Goal: Task Accomplishment & Management: Manage account settings

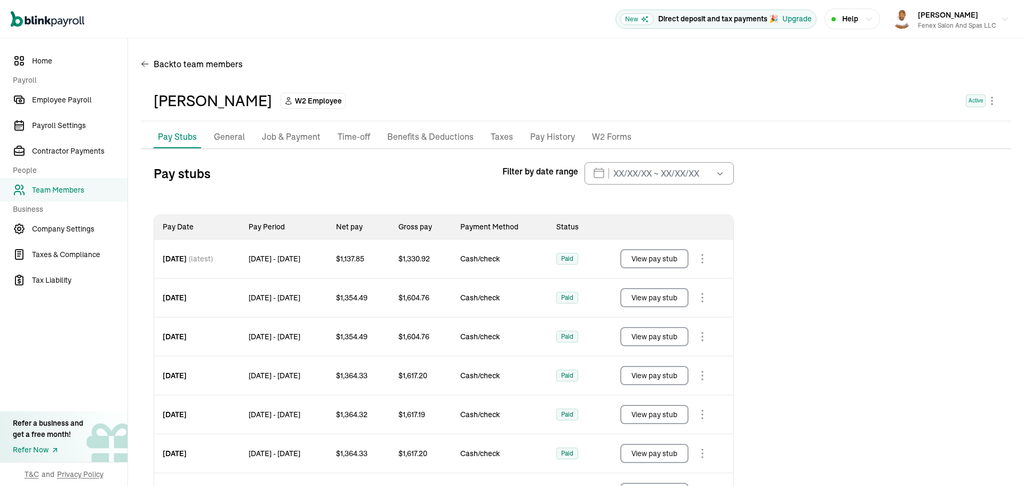
scroll to position [126, 0]
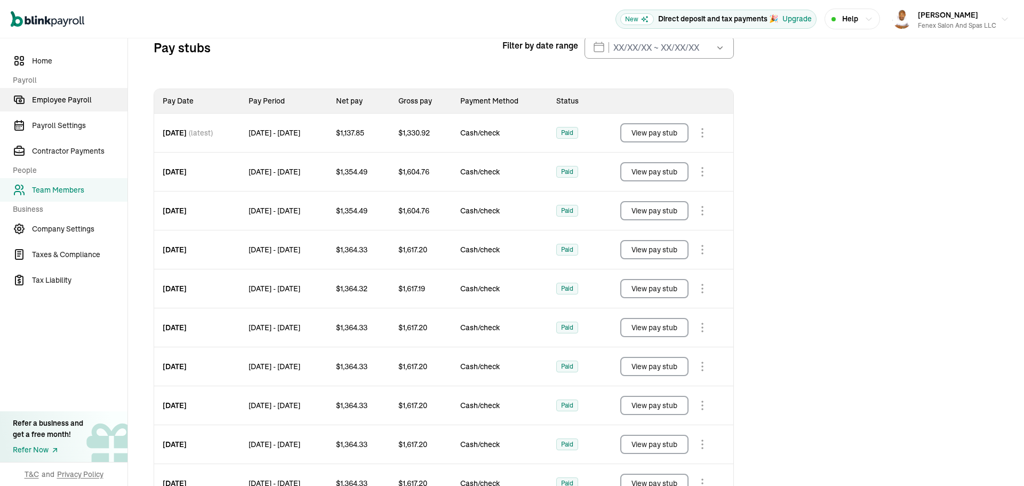
click at [54, 101] on span "Employee Payroll" at bounding box center [79, 99] width 95 height 11
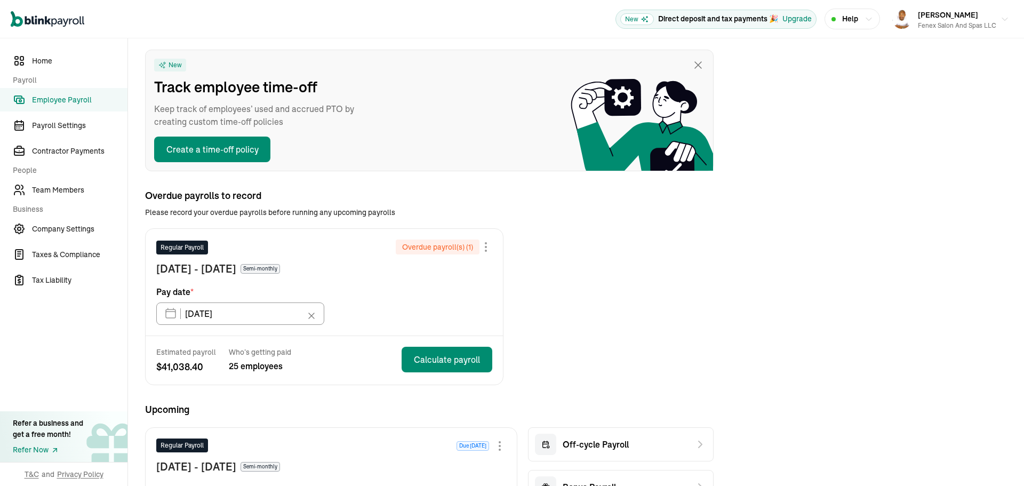
scroll to position [160, 0]
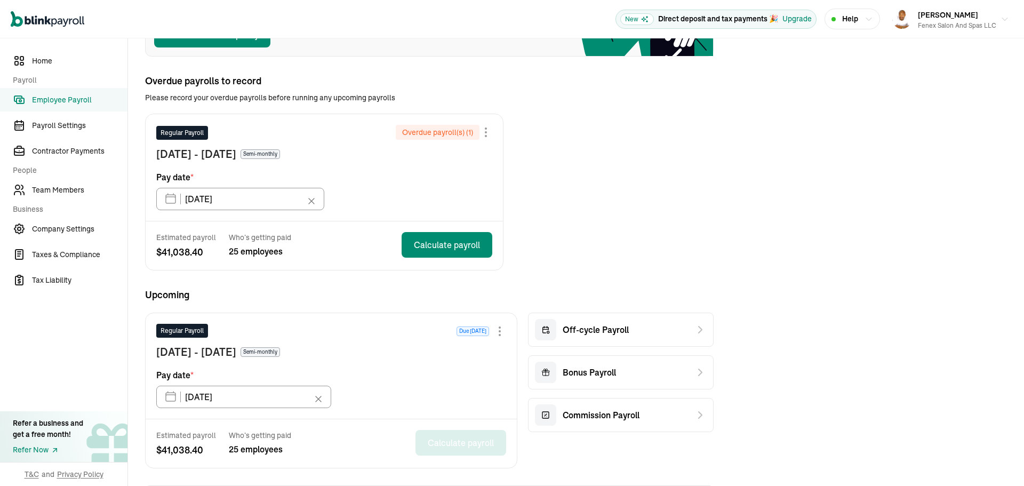
click at [485, 139] on div "Overdue payroll(s) ( 1 )" at bounding box center [444, 132] width 97 height 15
click at [486, 131] on div at bounding box center [485, 132] width 13 height 13
click at [441, 155] on span "Skip this payroll" at bounding box center [412, 157] width 61 height 11
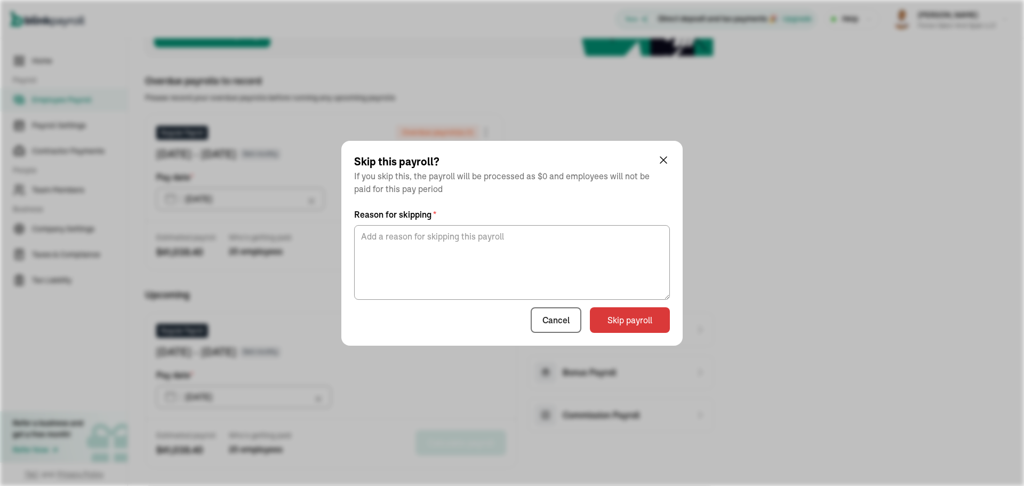
click at [631, 336] on div "Skip this payroll? If you skip this, the payroll will be processed as $0 and em…" at bounding box center [511, 243] width 341 height 205
click at [627, 324] on button "Skip payroll" at bounding box center [630, 320] width 80 height 26
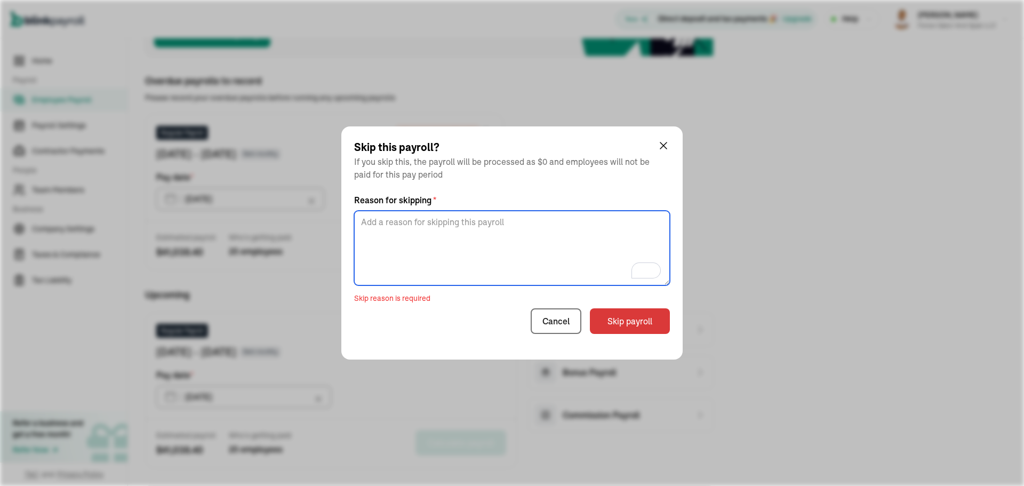
click at [555, 243] on textarea "To enrich screen reader interactions, please activate Accessibility in Grammarl…" at bounding box center [512, 248] width 316 height 75
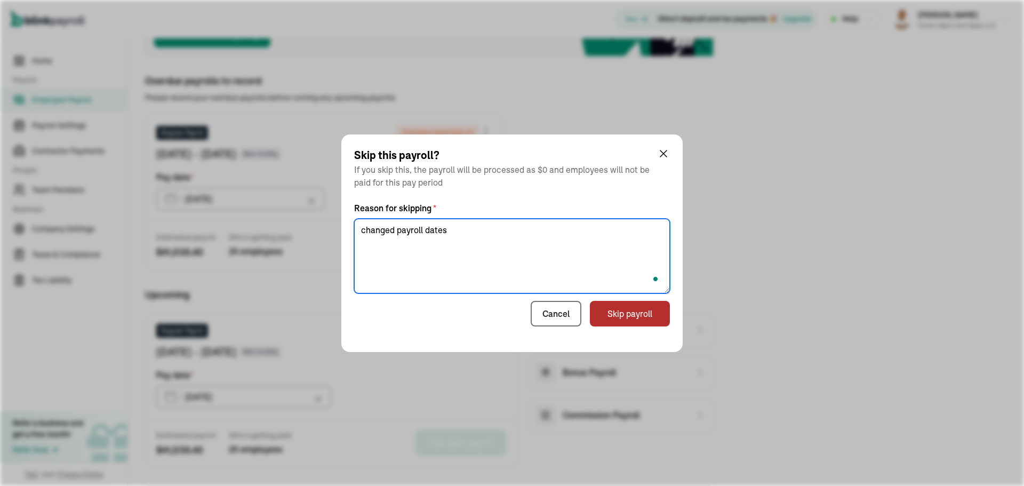
type textarea "changed payroll dates"
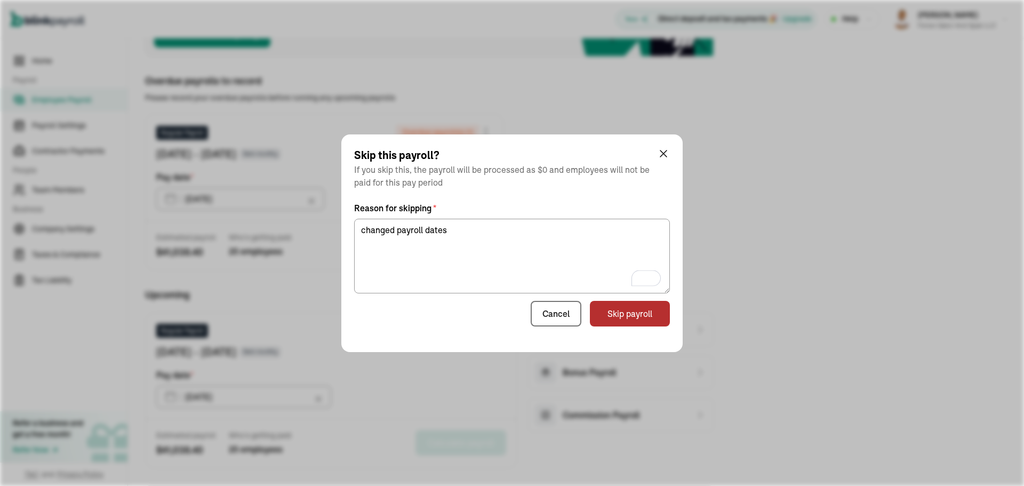
click at [630, 313] on button "Skip payroll" at bounding box center [630, 314] width 80 height 26
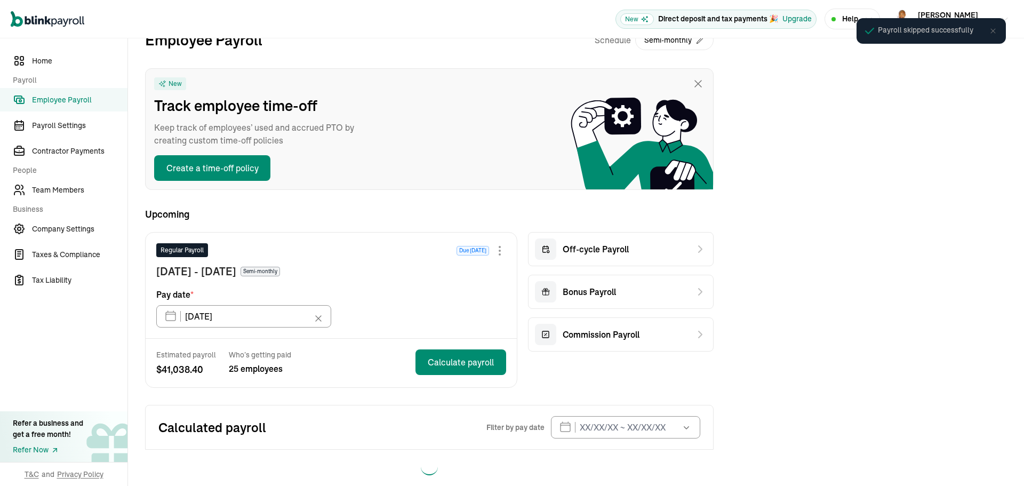
scroll to position [42, 0]
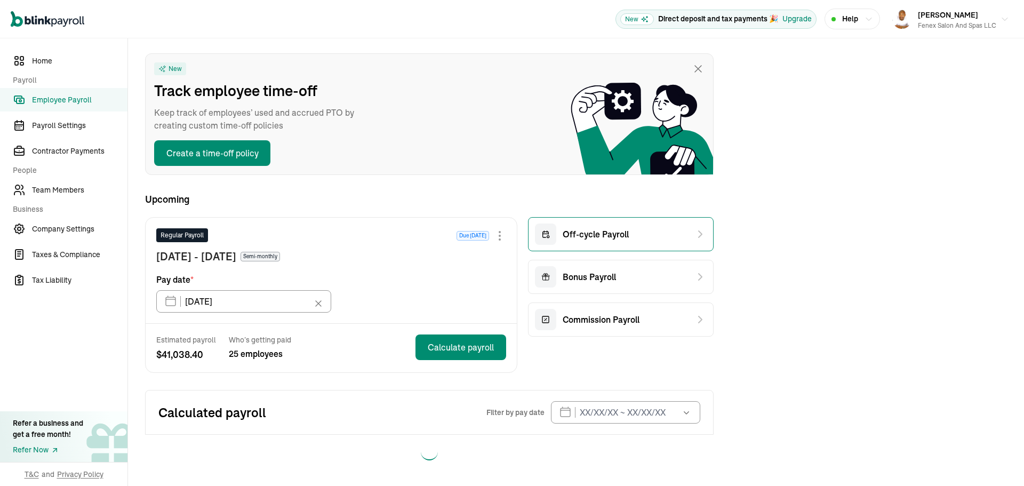
click at [634, 232] on div "Off-cycle Payroll" at bounding box center [621, 234] width 186 height 34
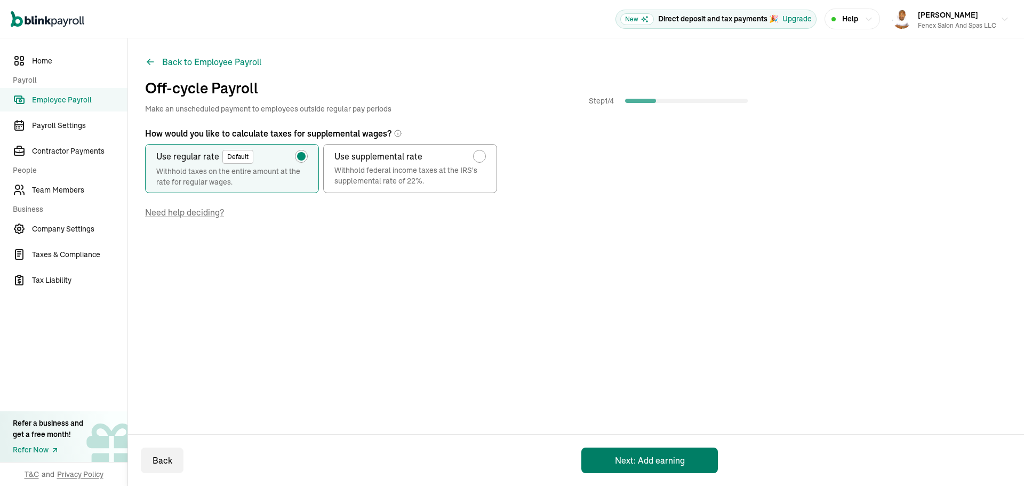
click at [644, 464] on button "Next: Add earning" at bounding box center [649, 460] width 136 height 26
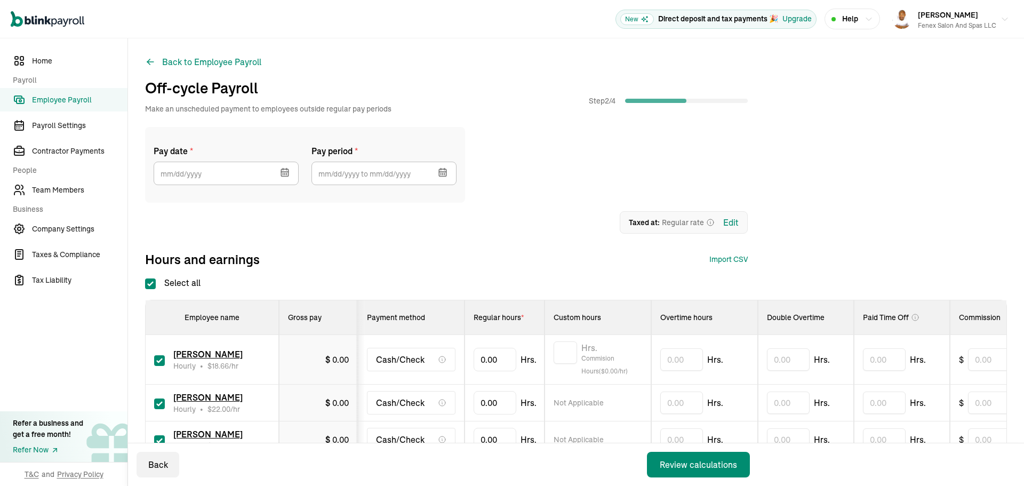
click at [286, 169] on icon "button" at bounding box center [286, 169] width 0 height 2
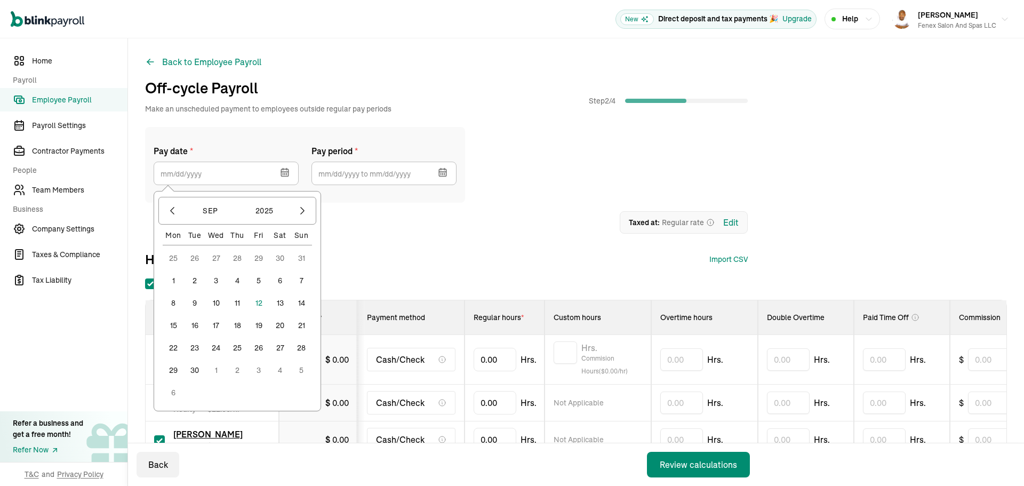
click at [259, 305] on button "12" at bounding box center [258, 302] width 21 height 21
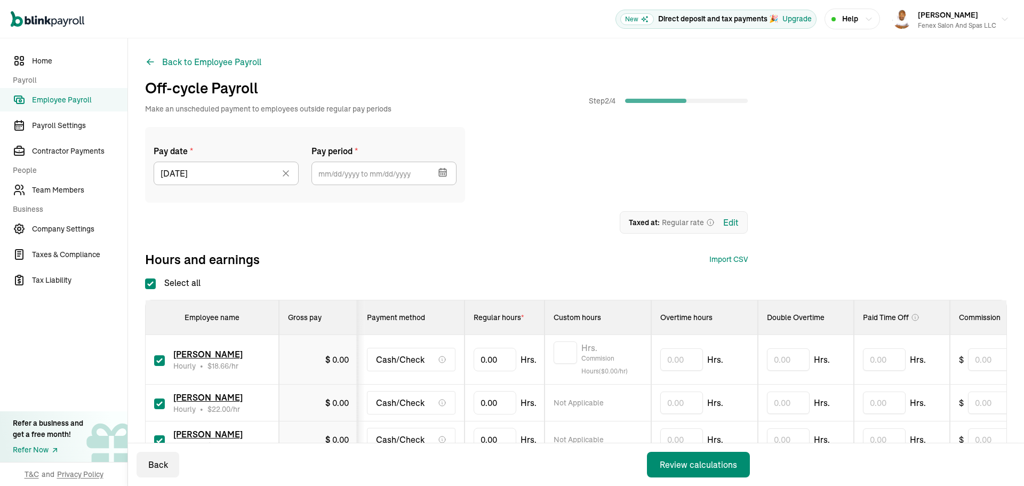
click at [441, 173] on icon "button" at bounding box center [441, 174] width 0 height 2
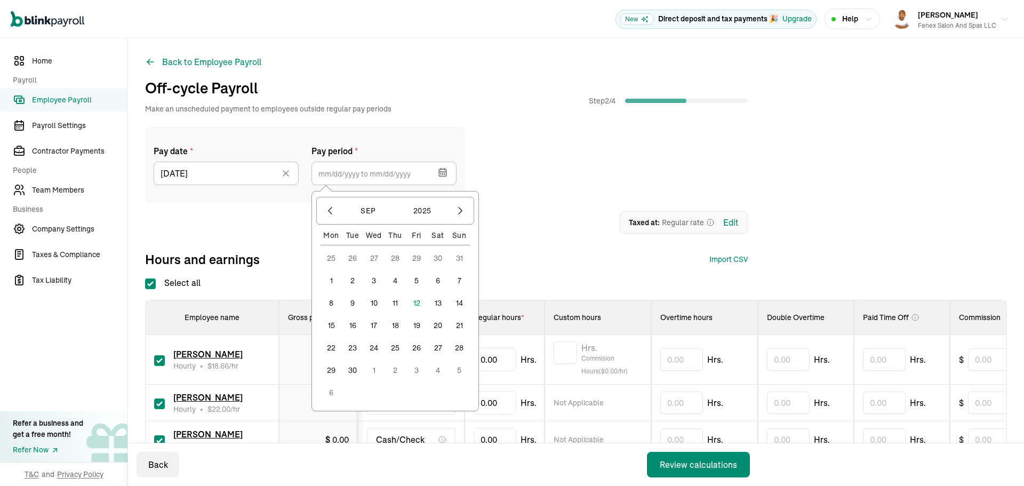
click at [331, 260] on button "25" at bounding box center [330, 257] width 21 height 21
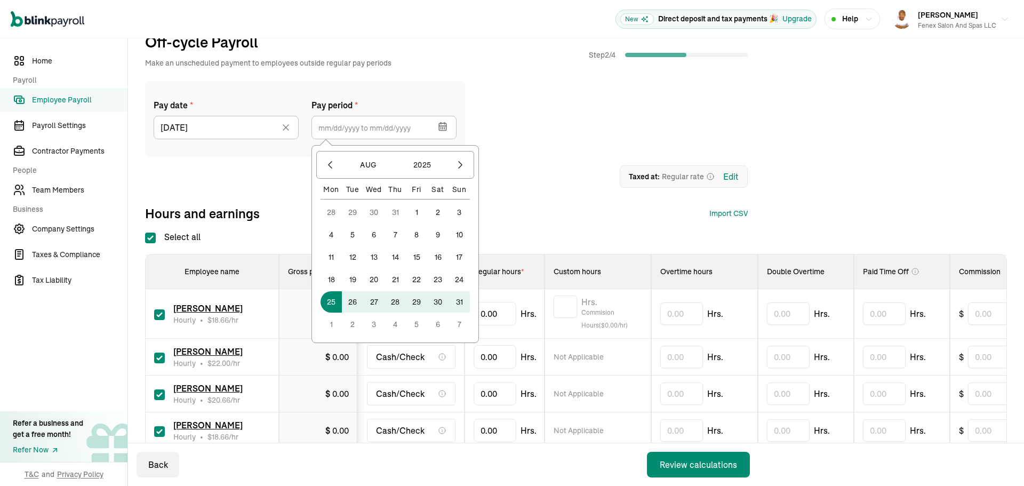
scroll to position [107, 0]
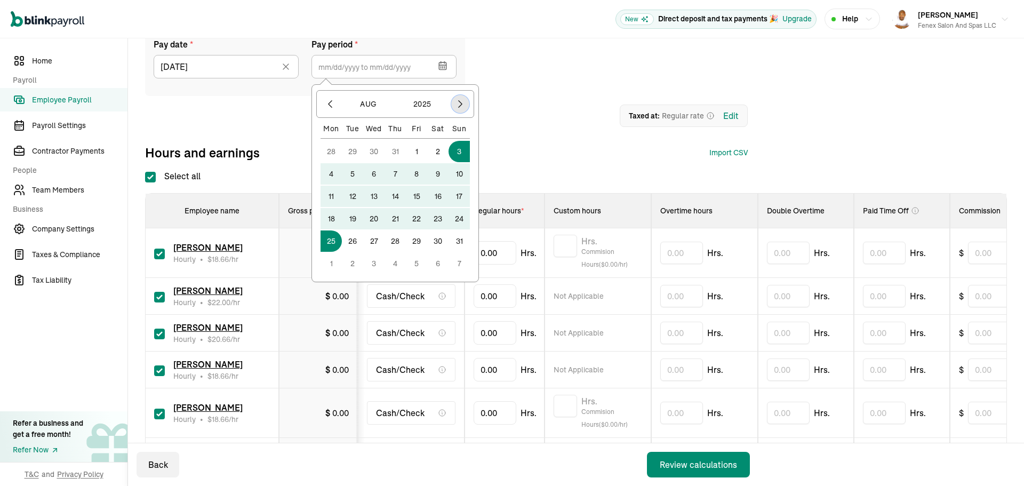
click at [460, 109] on button "button" at bounding box center [460, 104] width 18 height 18
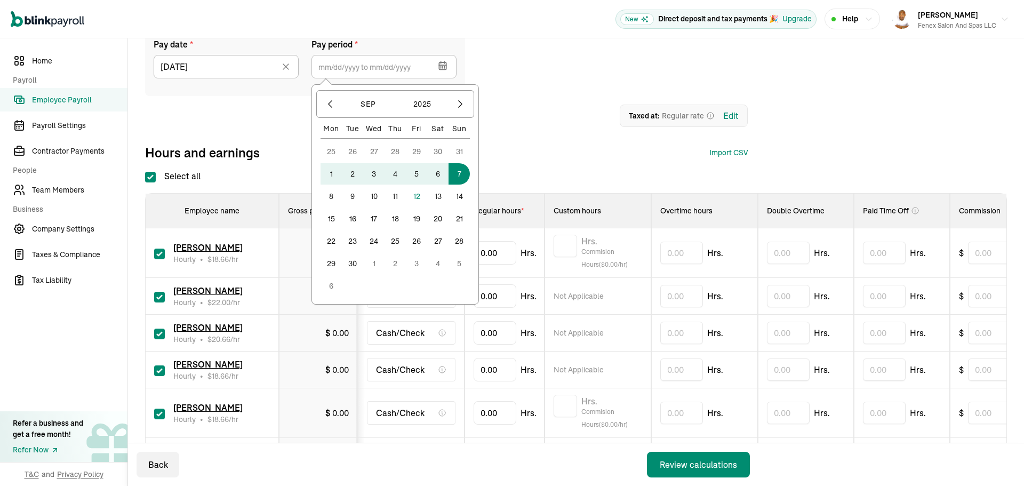
click at [461, 180] on button "7" at bounding box center [458, 173] width 21 height 21
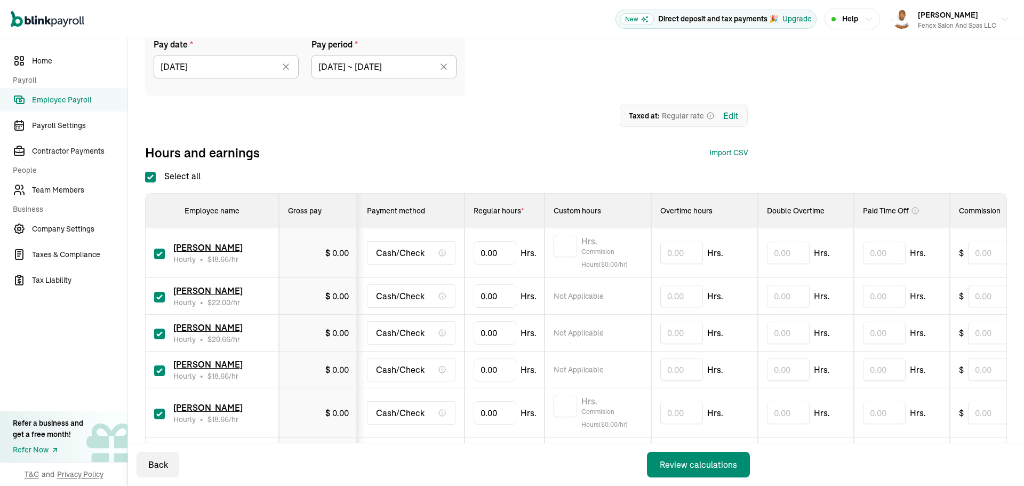
type input "[DATE] ~ [DATE]"
click at [370, 145] on div "Hours and earnings Import CSV 1 Upload 2 Map Columns 3 Map Employees Drop your …" at bounding box center [446, 152] width 602 height 17
click at [145, 177] on input "Select all" at bounding box center [150, 177] width 11 height 11
checkbox input "false"
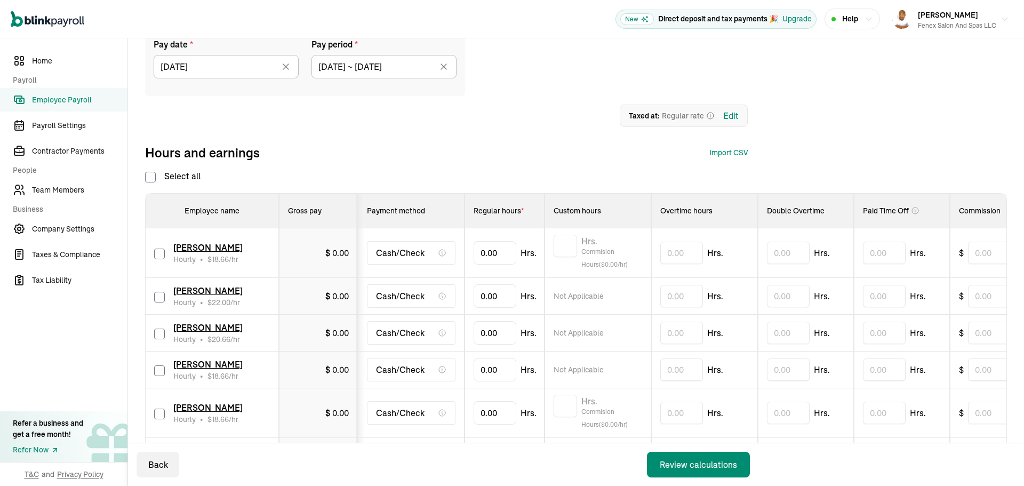
checkbox input "false"
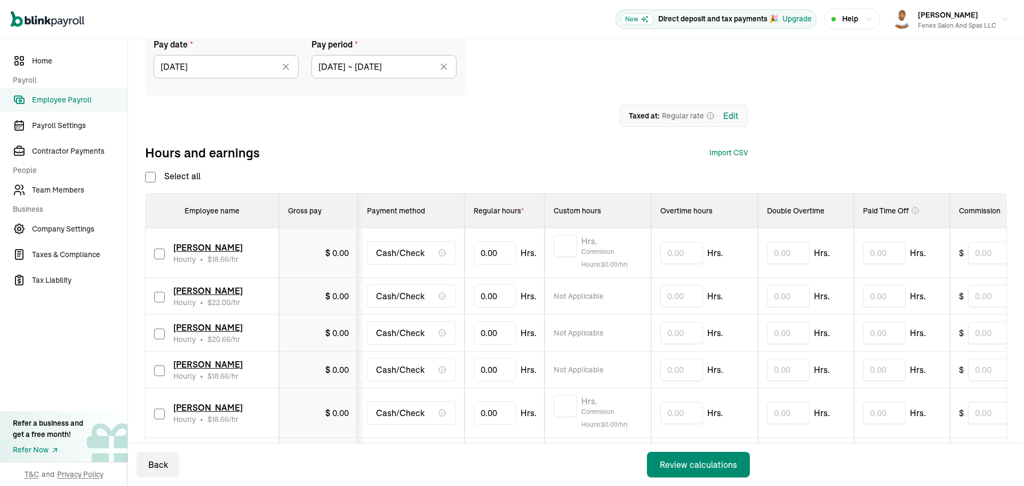
checkbox input "false"
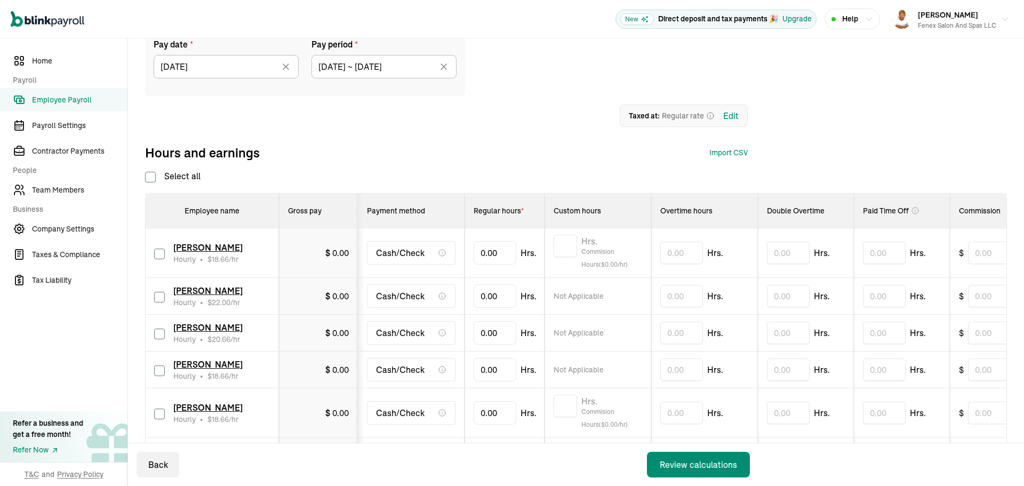
checkbox input "false"
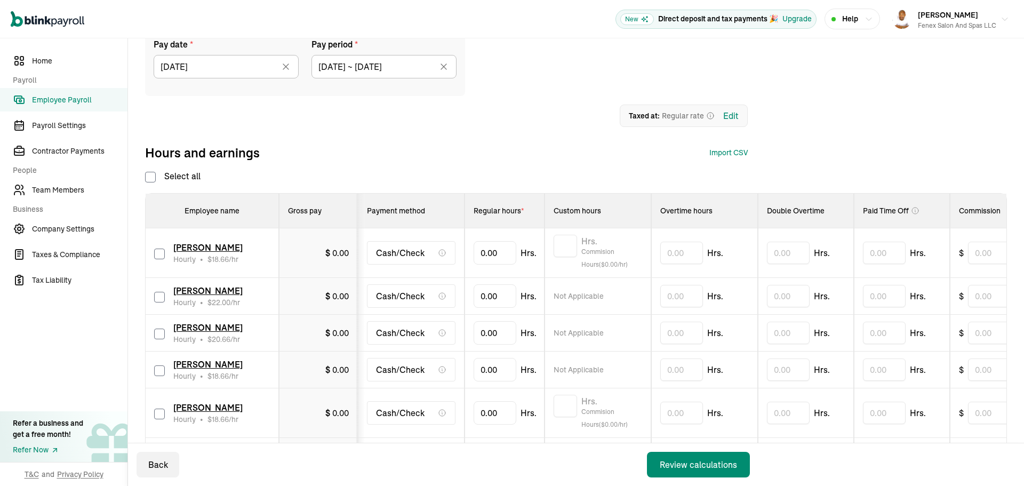
checkbox input "false"
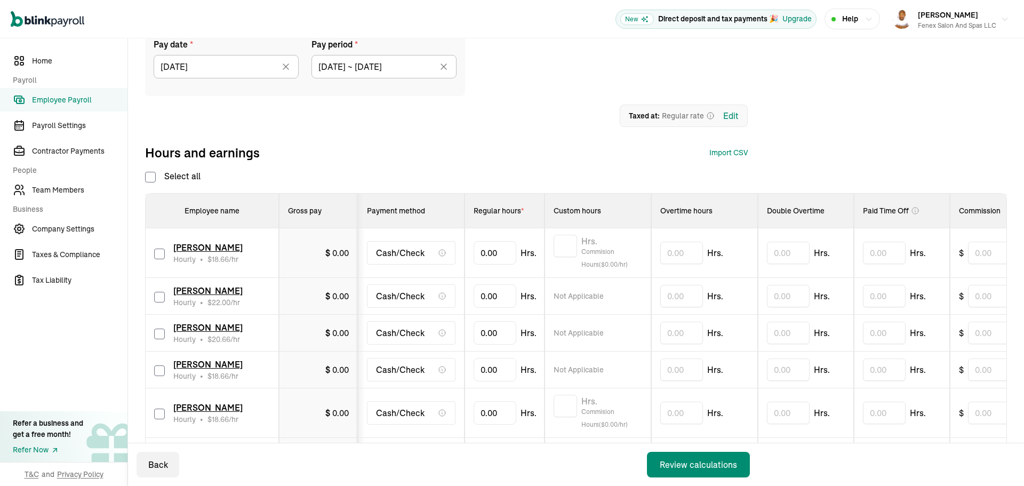
checkbox input "false"
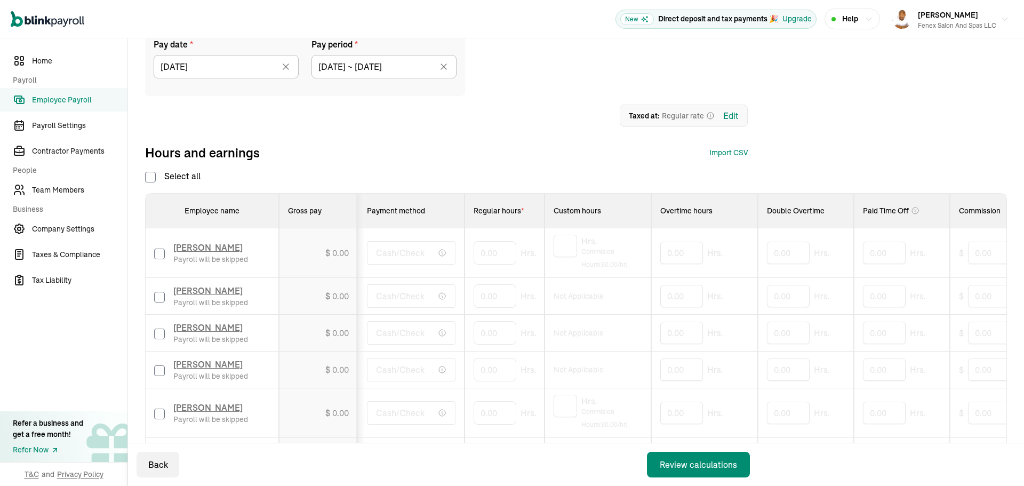
click at [151, 173] on input "Select all" at bounding box center [150, 177] width 11 height 11
checkbox input "true"
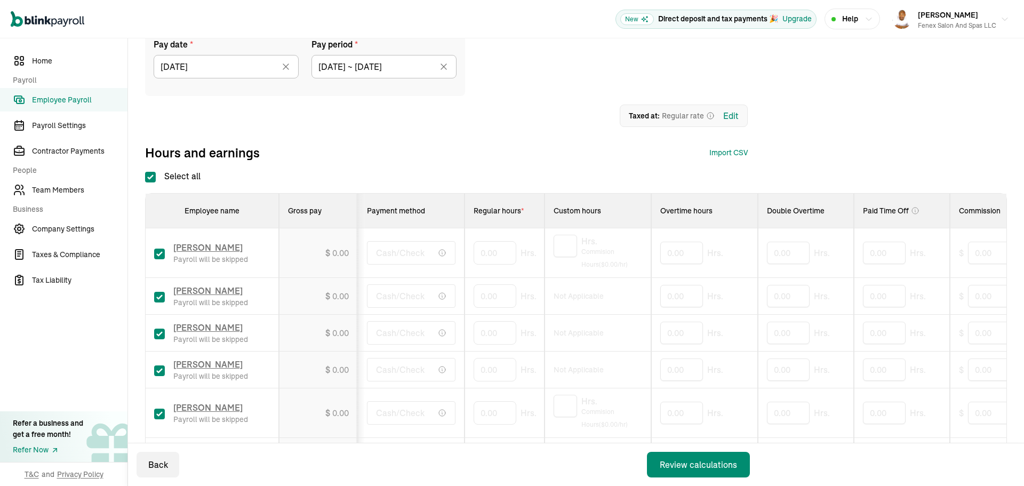
checkbox input "true"
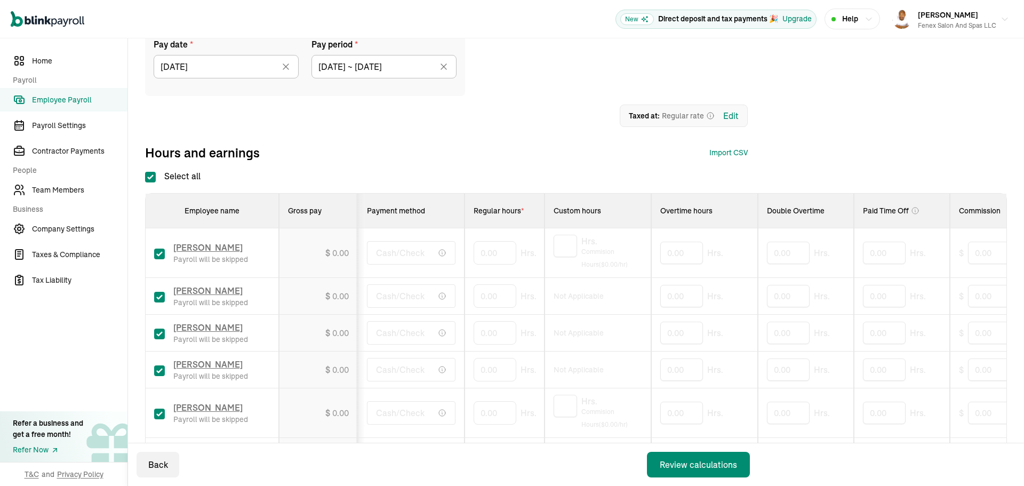
checkbox input "true"
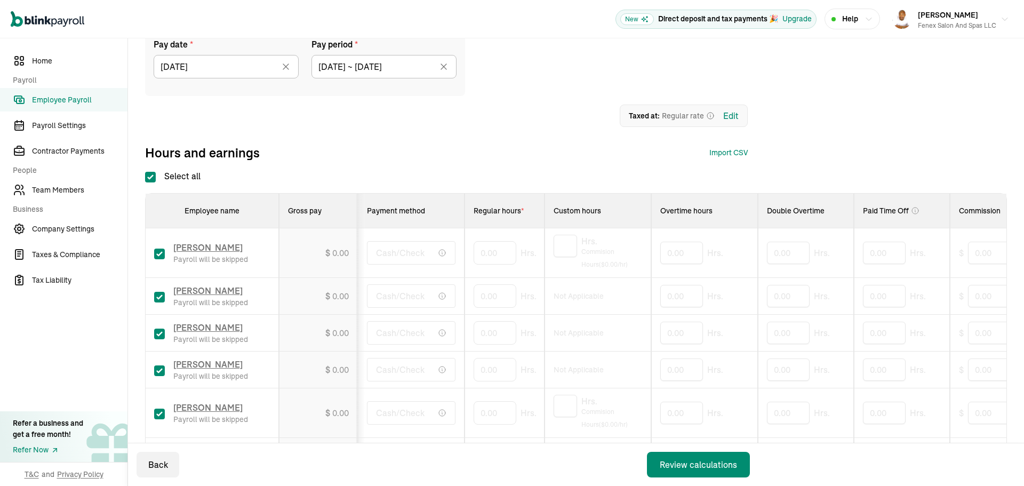
checkbox input "true"
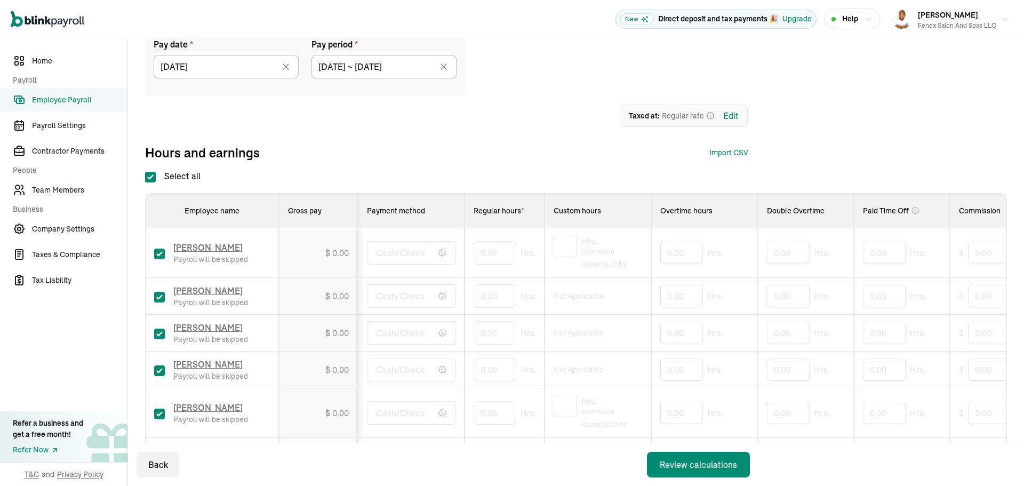
checkbox input "true"
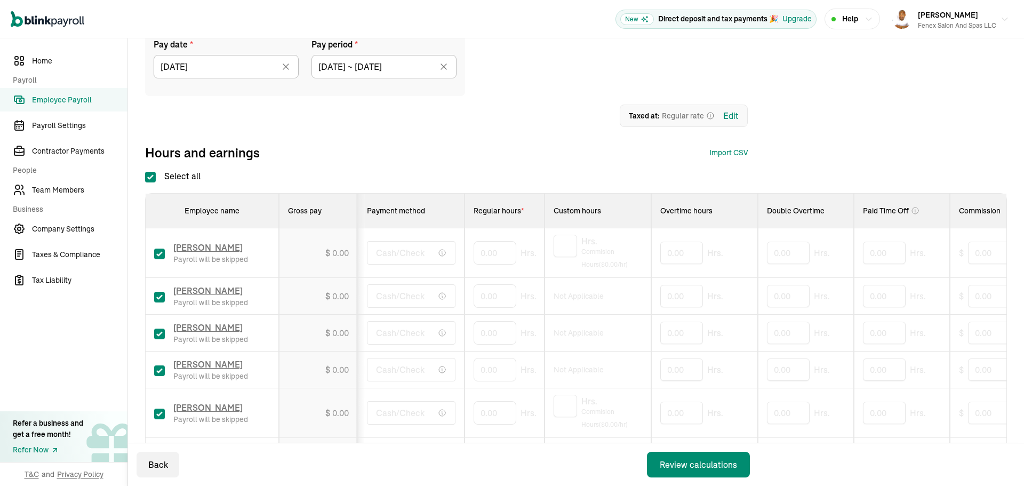
checkbox input "true"
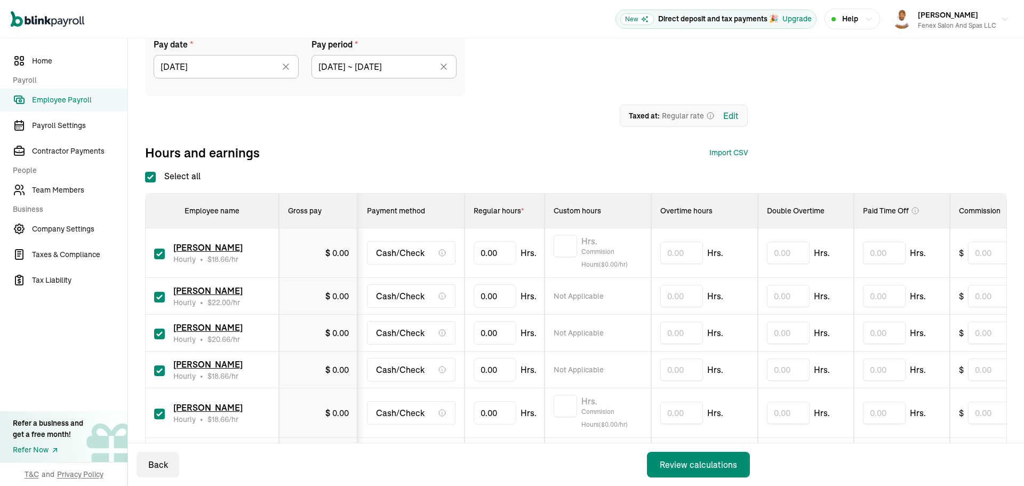
click at [150, 175] on input "Select all" at bounding box center [150, 177] width 11 height 11
checkbox input "false"
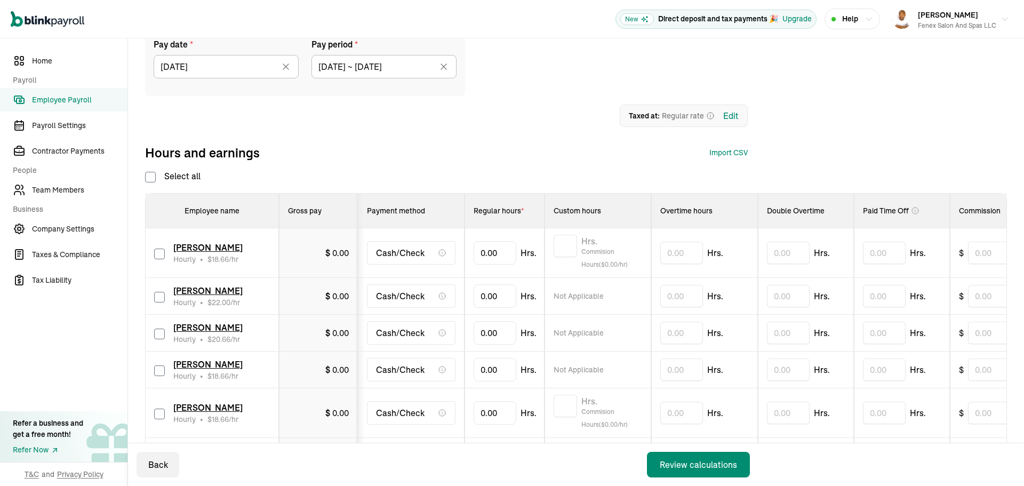
checkbox input "false"
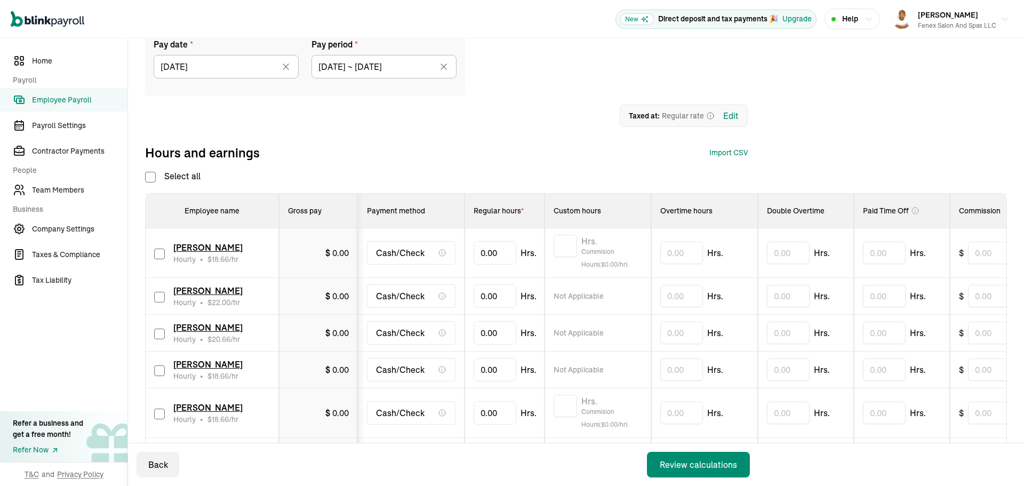
checkbox input "false"
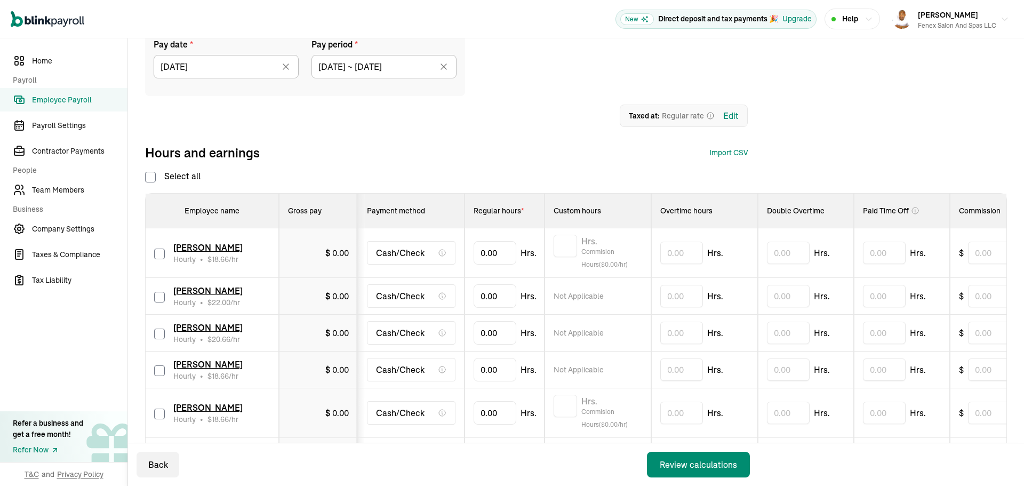
checkbox input "false"
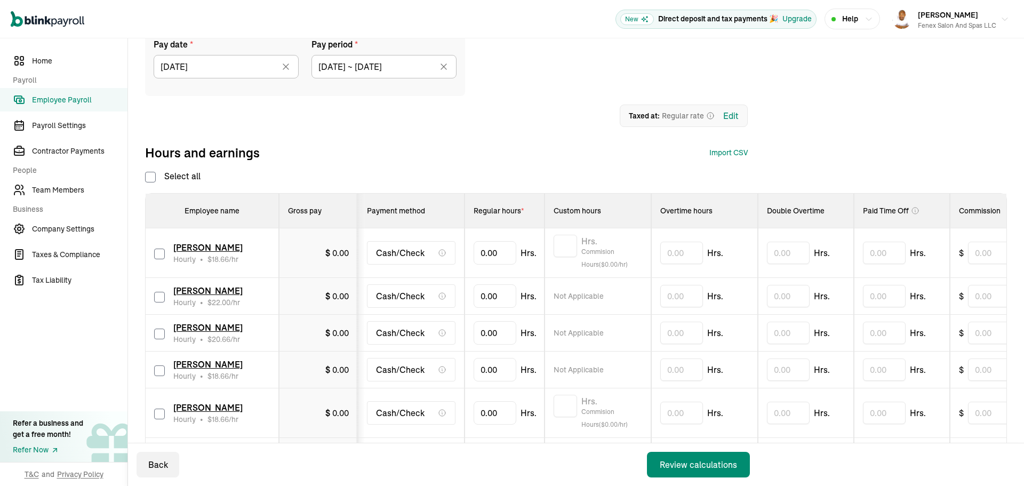
checkbox input "false"
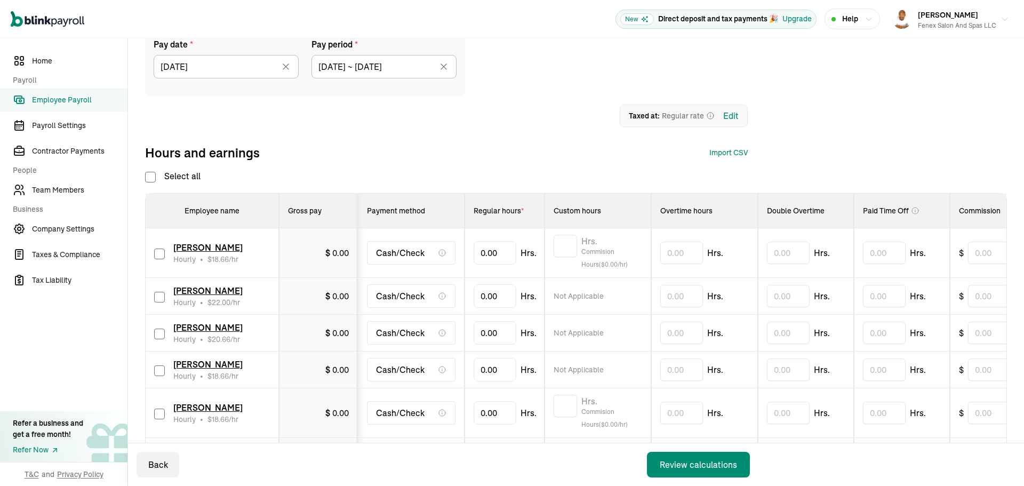
checkbox input "false"
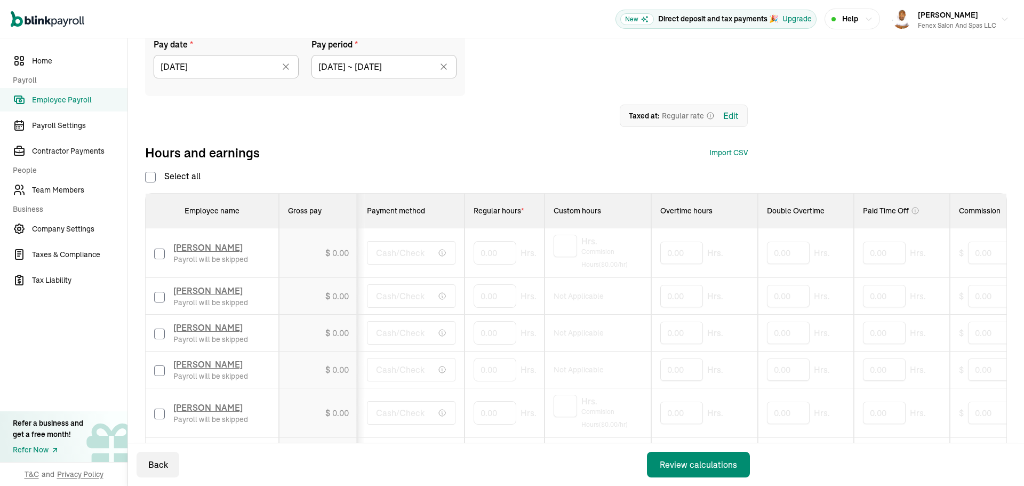
click at [150, 179] on input "Select all" at bounding box center [150, 177] width 11 height 11
checkbox input "true"
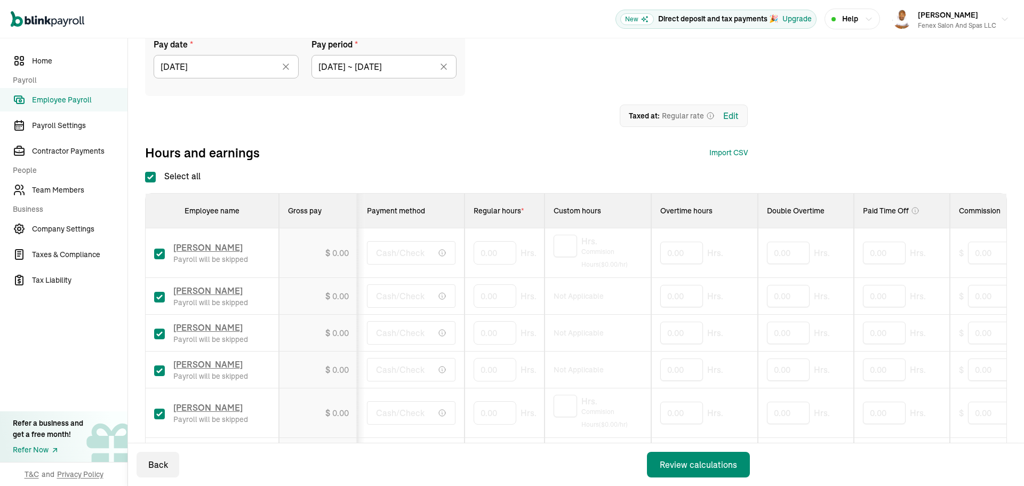
checkbox input "true"
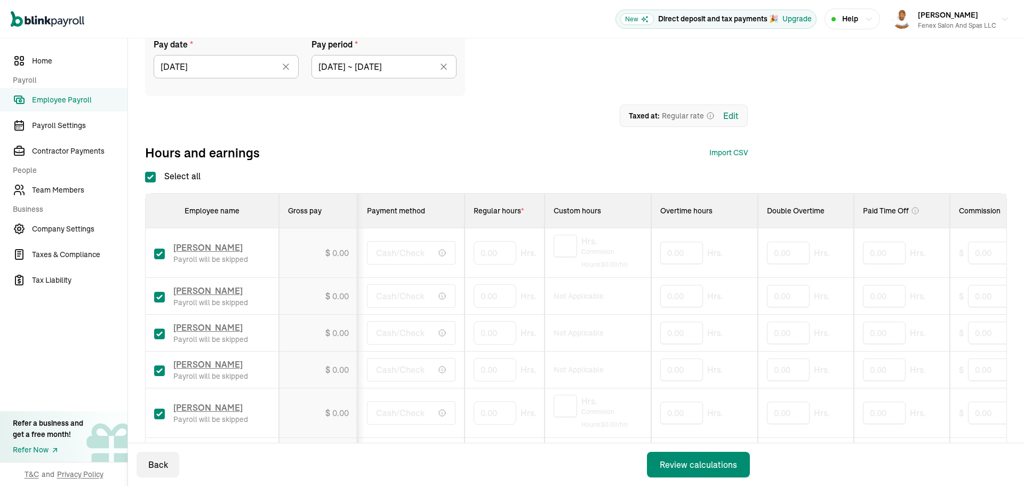
checkbox input "true"
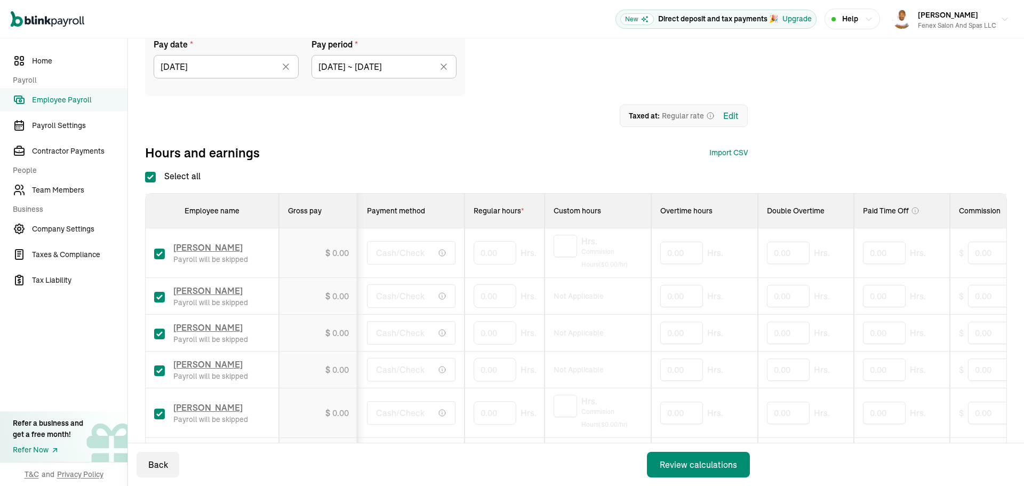
checkbox input "true"
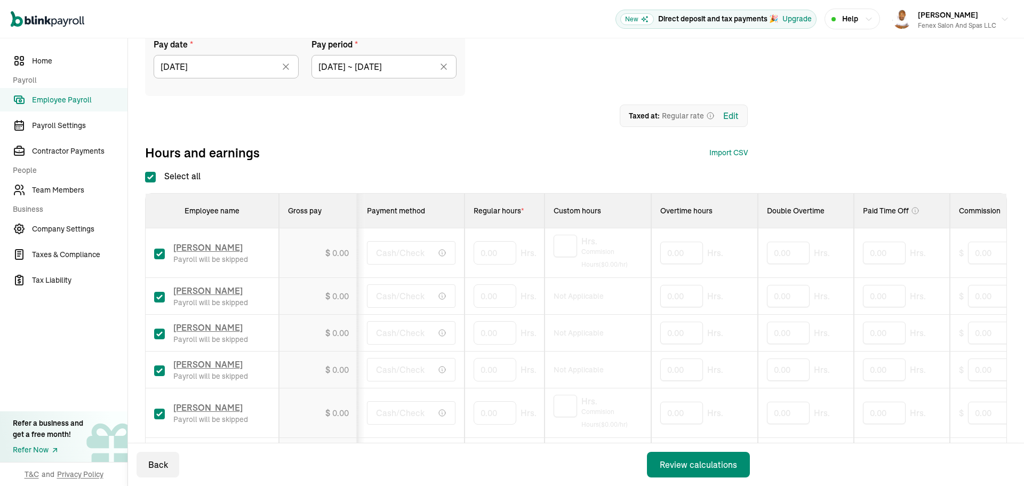
checkbox input "true"
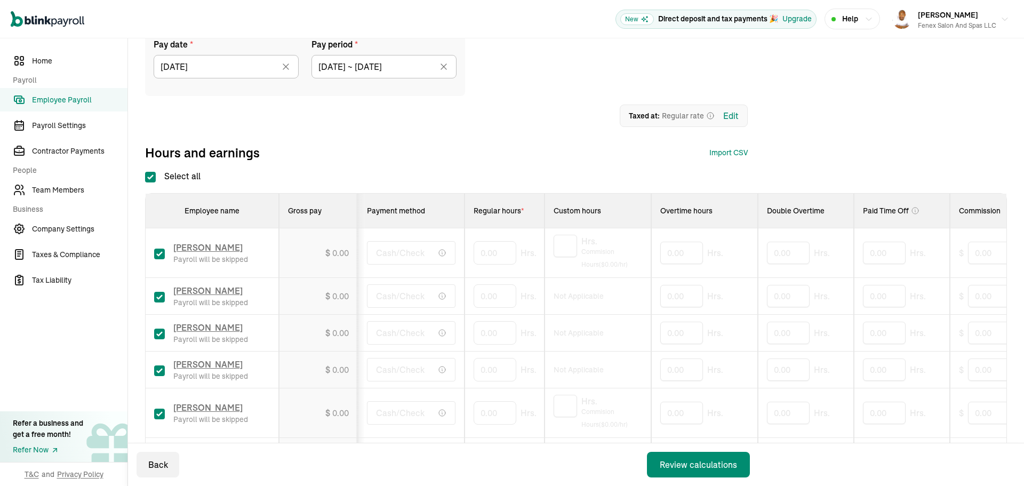
checkbox input "true"
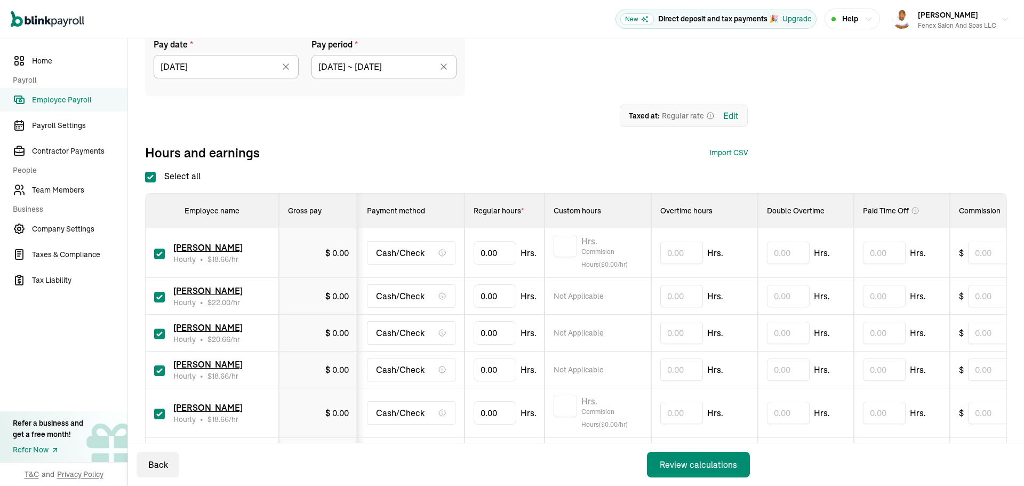
click at [150, 179] on input "Select all" at bounding box center [150, 177] width 11 height 11
checkbox input "false"
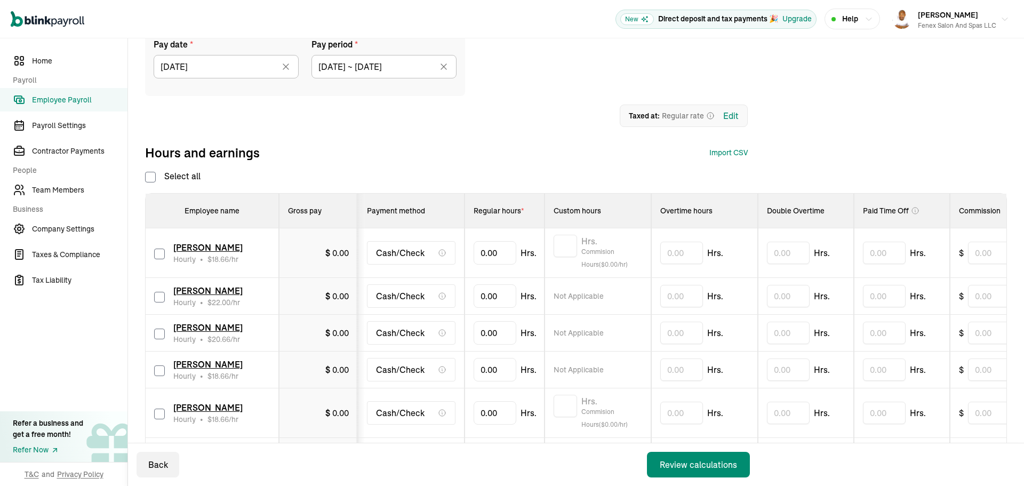
checkbox input "false"
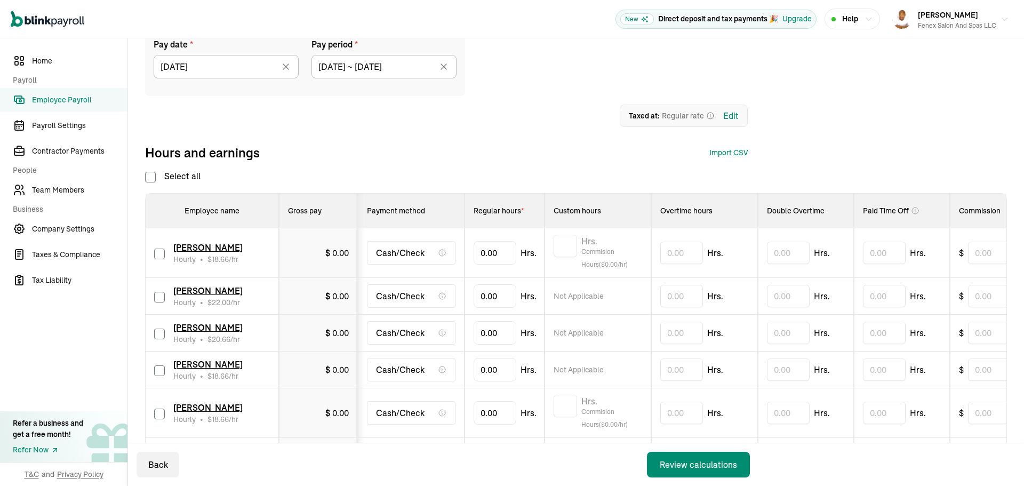
checkbox input "false"
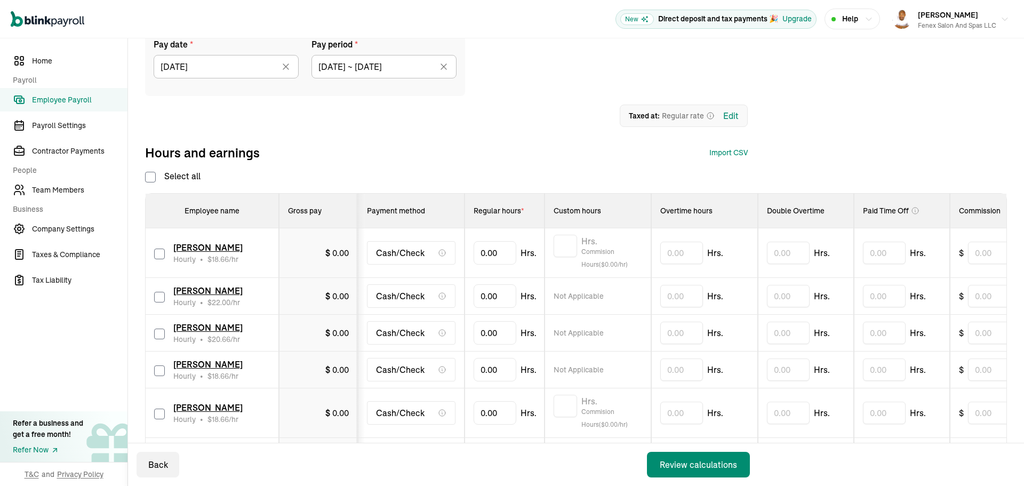
checkbox input "false"
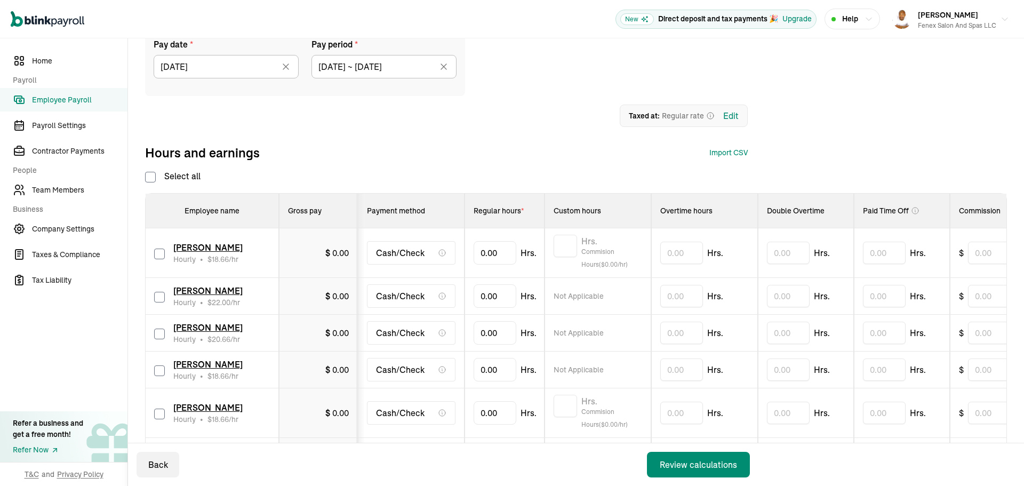
checkbox input "false"
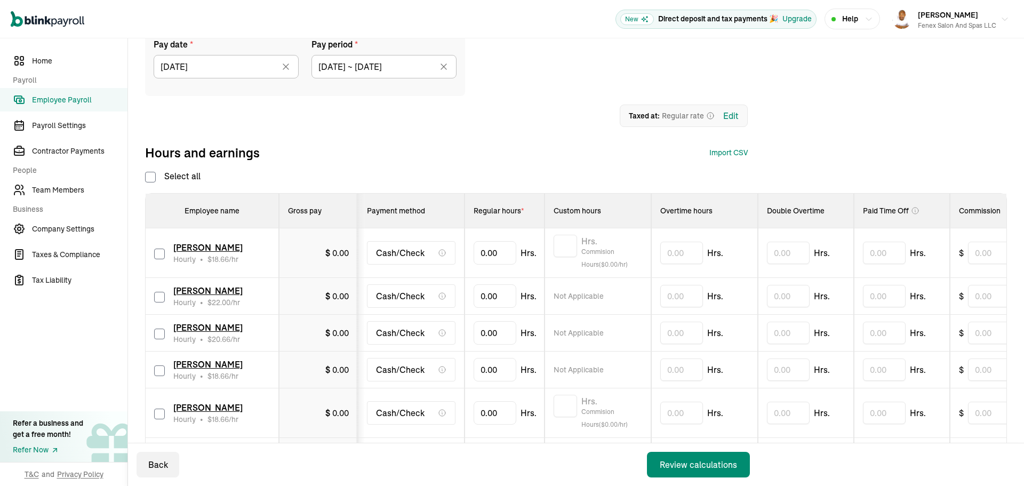
checkbox input "false"
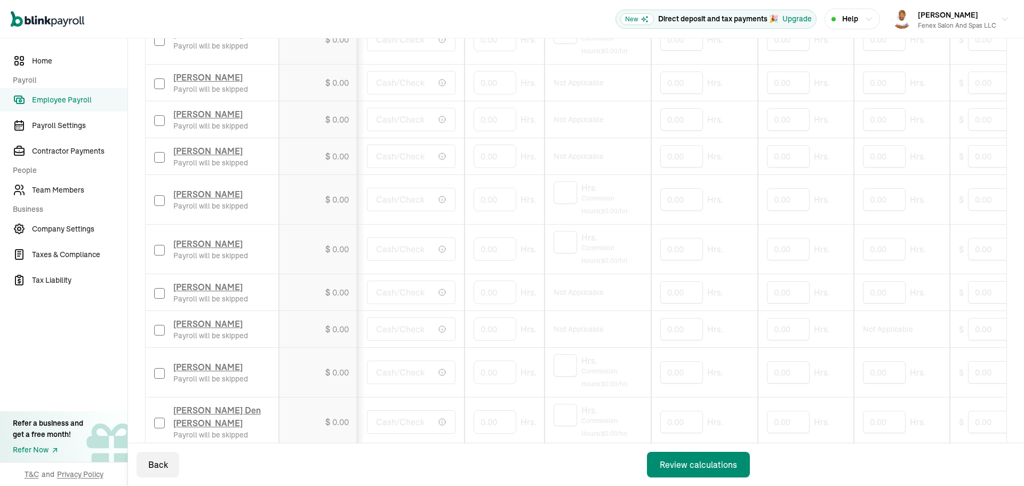
scroll to position [160, 0]
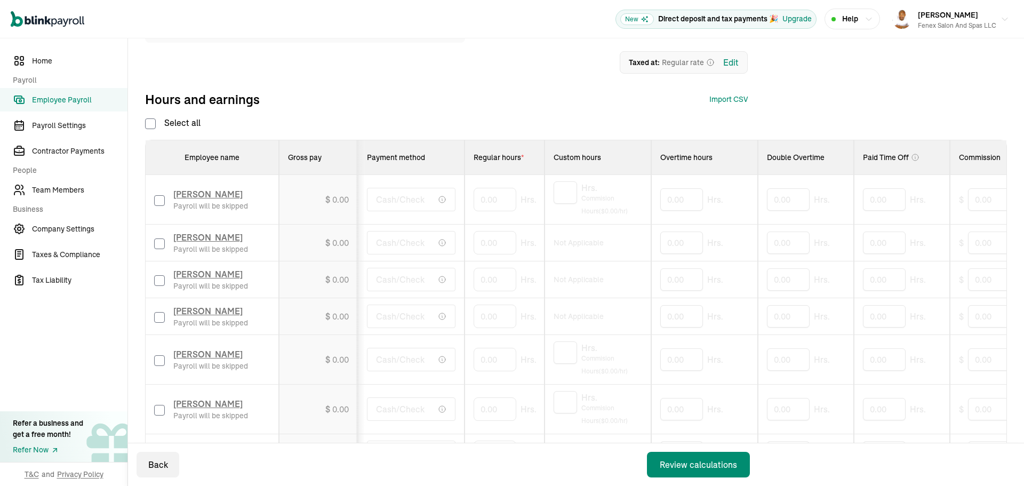
click at [158, 243] on input "checkbox" at bounding box center [159, 243] width 11 height 11
checkbox input "true"
click at [159, 277] on input "checkbox" at bounding box center [159, 280] width 11 height 11
checkbox input "true"
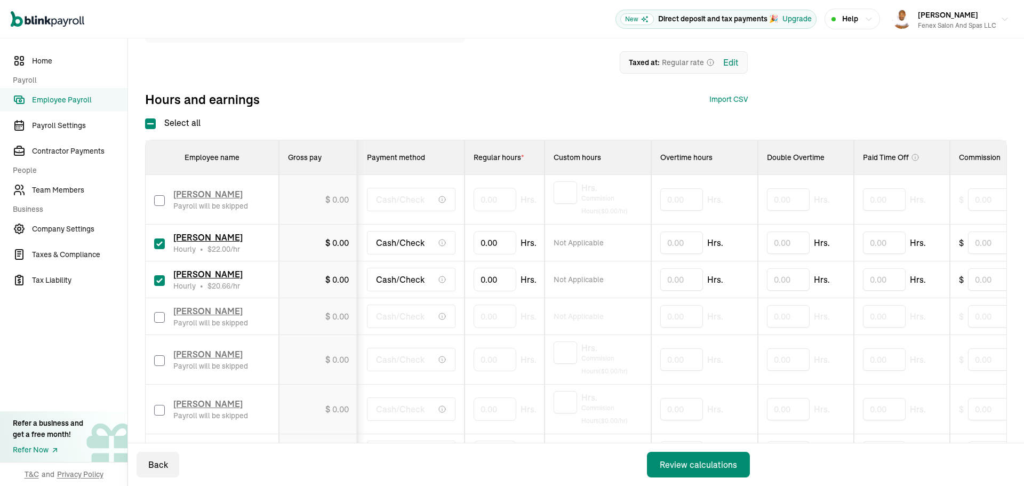
click at [159, 314] on input "checkbox" at bounding box center [159, 317] width 11 height 11
checkbox input "true"
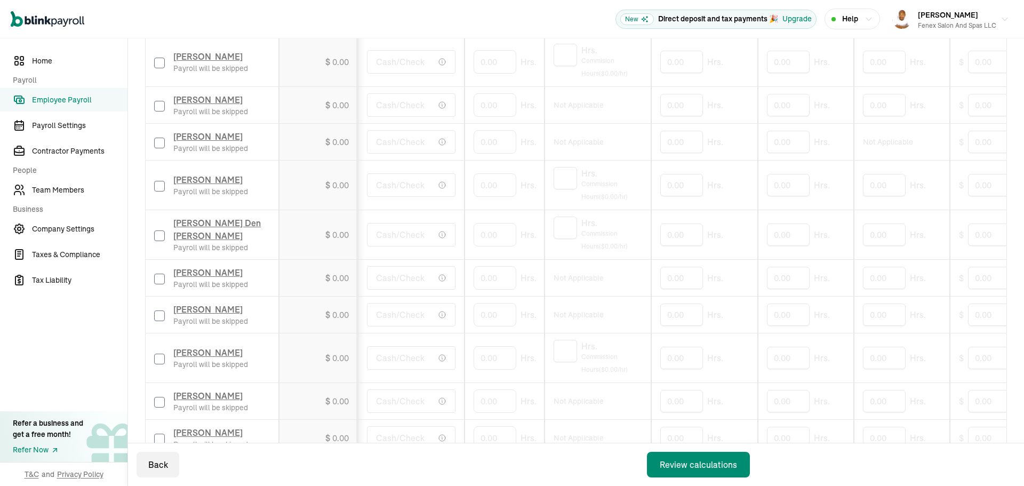
scroll to position [586, 0]
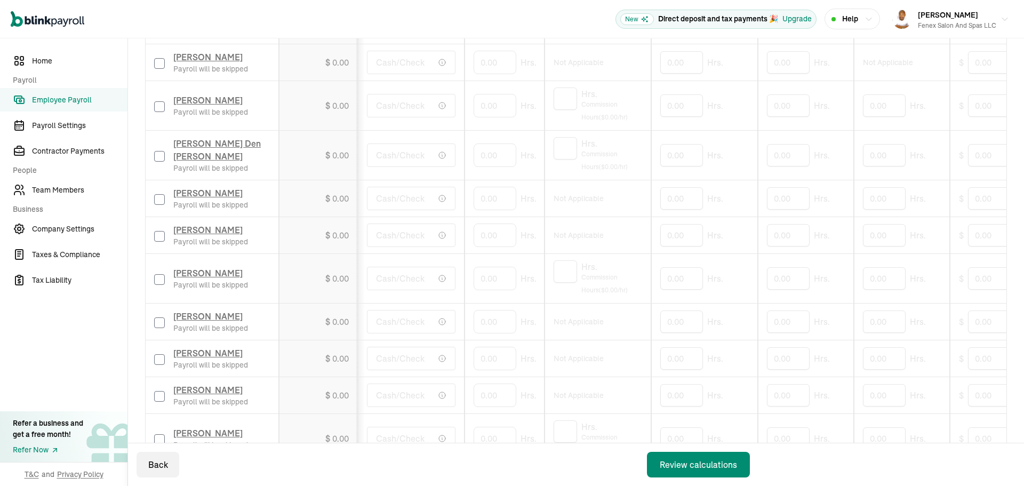
click at [159, 277] on input "checkbox" at bounding box center [159, 279] width 11 height 11
checkbox input "true"
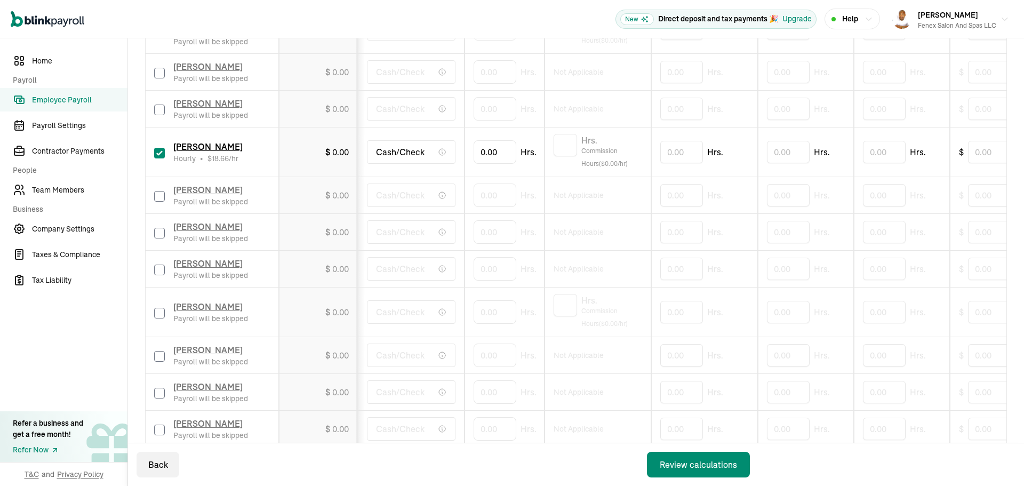
scroll to position [746, 0]
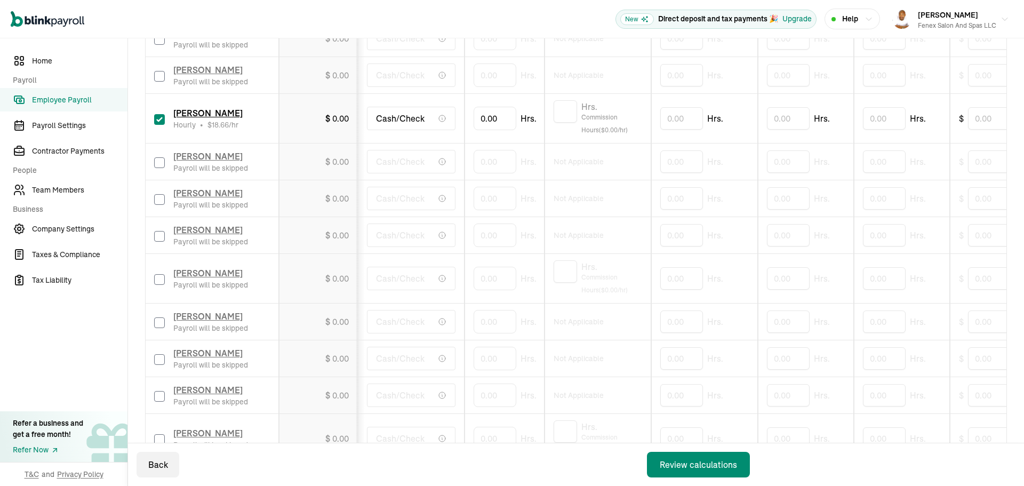
click at [160, 326] on input "checkbox" at bounding box center [159, 322] width 11 height 11
checkbox input "true"
click at [158, 357] on input "checkbox" at bounding box center [159, 359] width 11 height 11
checkbox input "true"
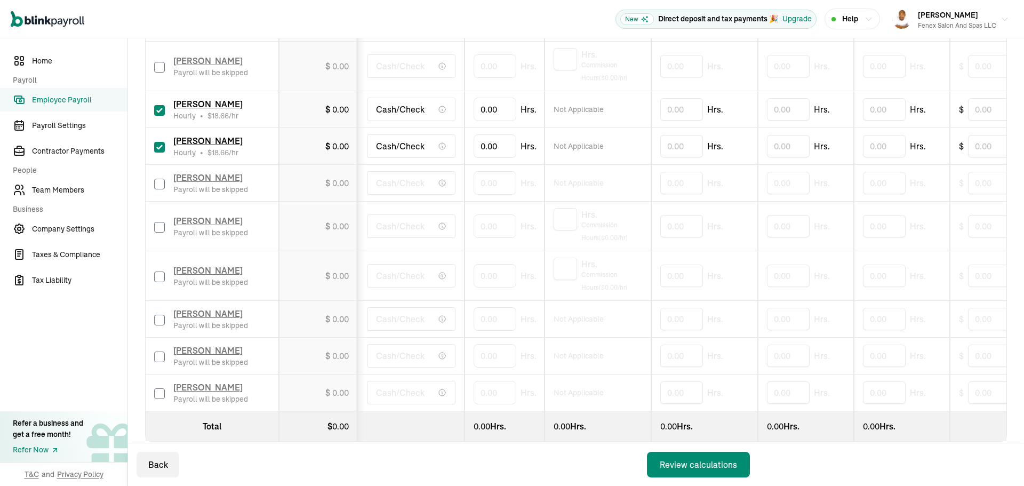
scroll to position [960, 0]
click at [424, 468] on div "Back Review calculations" at bounding box center [445, 464] width 634 height 43
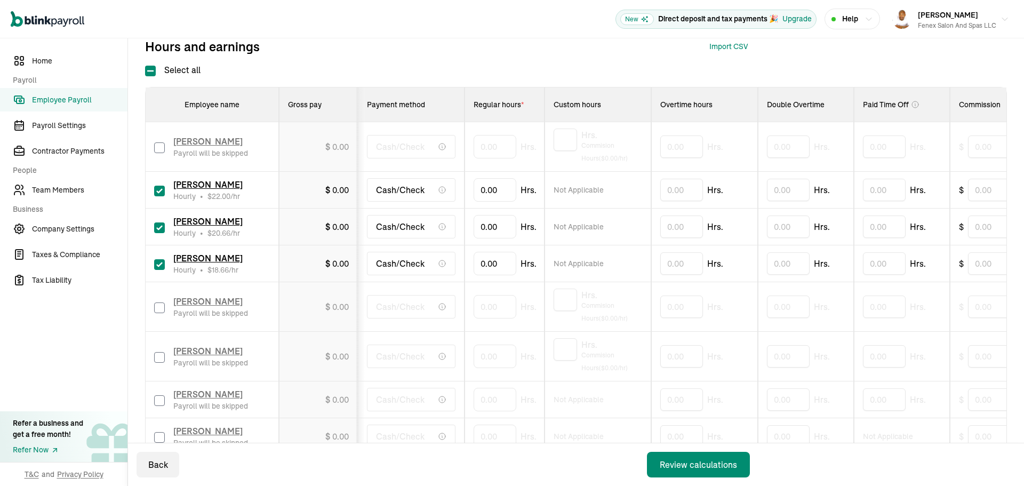
scroll to position [213, 0]
click at [497, 224] on input "0" at bounding box center [494, 226] width 43 height 22
click at [482, 222] on input "0" at bounding box center [494, 226] width 43 height 22
type input "64.45"
click at [670, 226] on input "text" at bounding box center [681, 226] width 43 height 22
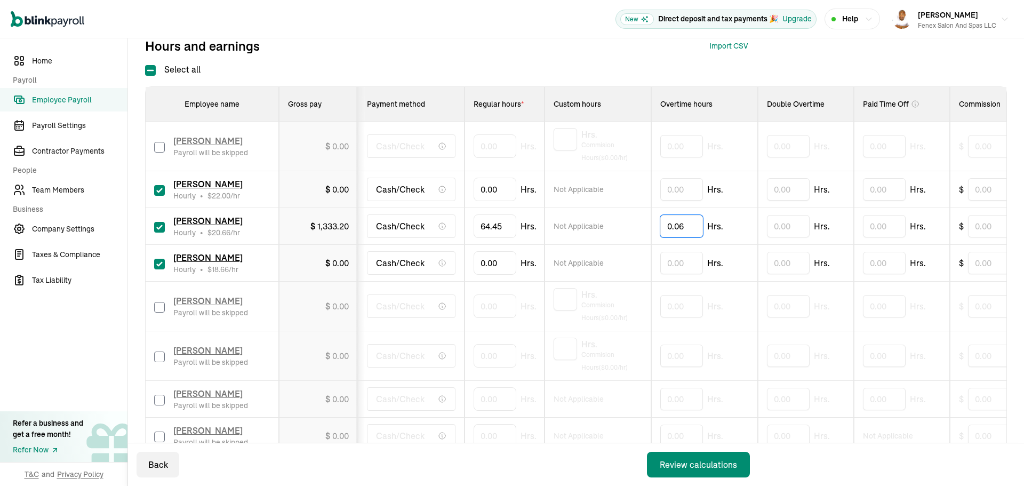
type input "0.06"
click at [748, 226] on div "0.06 Hrs." at bounding box center [704, 226] width 89 height 22
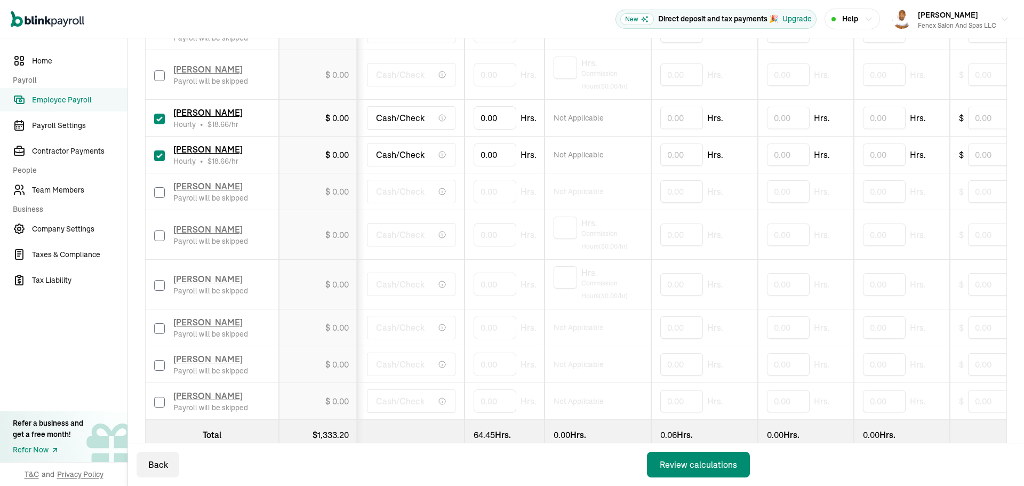
scroll to position [982, 0]
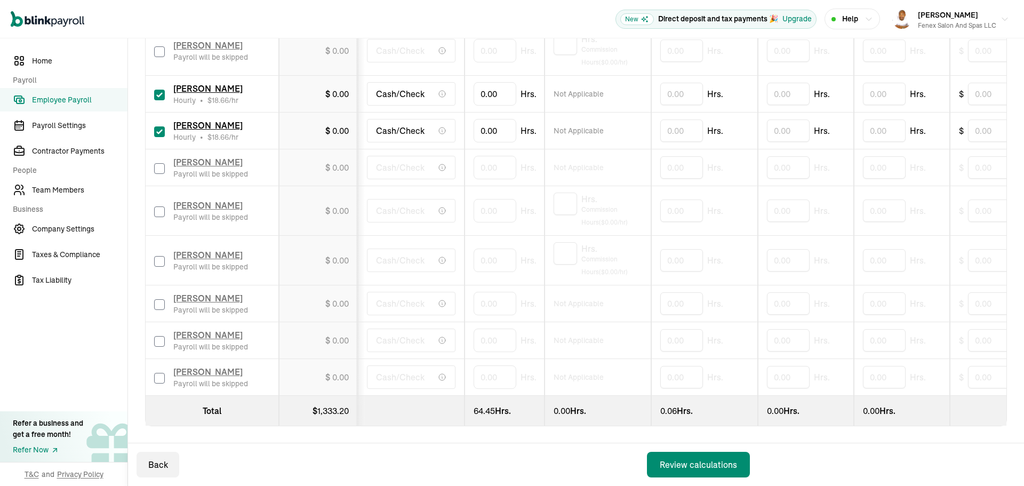
click at [162, 299] on input "checkbox" at bounding box center [159, 304] width 11 height 11
checkbox input "true"
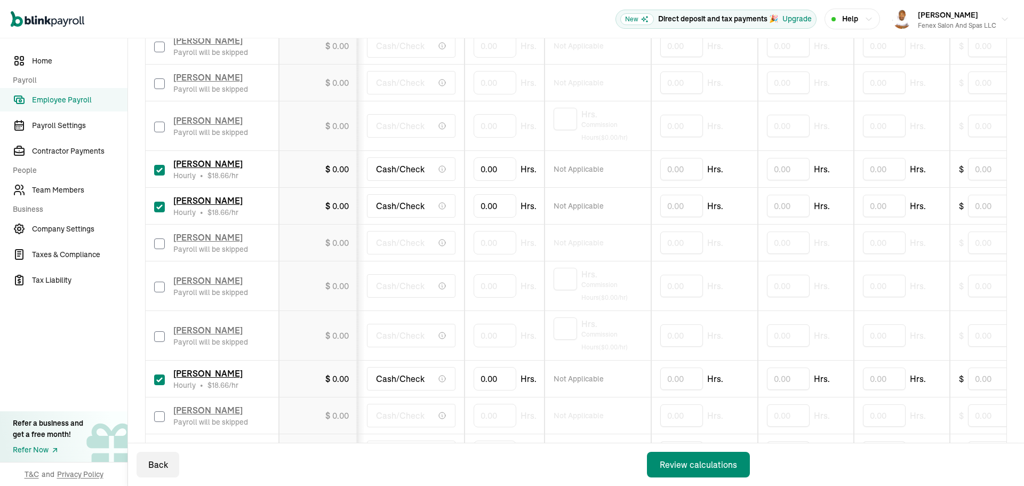
scroll to position [875, 0]
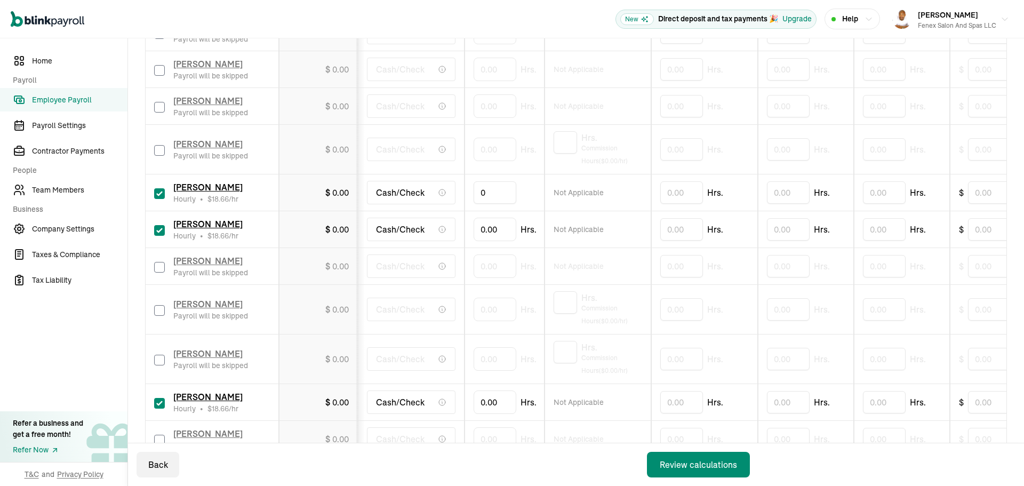
click at [486, 191] on input "0" at bounding box center [494, 192] width 43 height 22
click at [493, 188] on input "0" at bounding box center [494, 192] width 43 height 22
type input "50.93"
click at [495, 228] on input "0" at bounding box center [494, 229] width 43 height 22
type input "64.59"
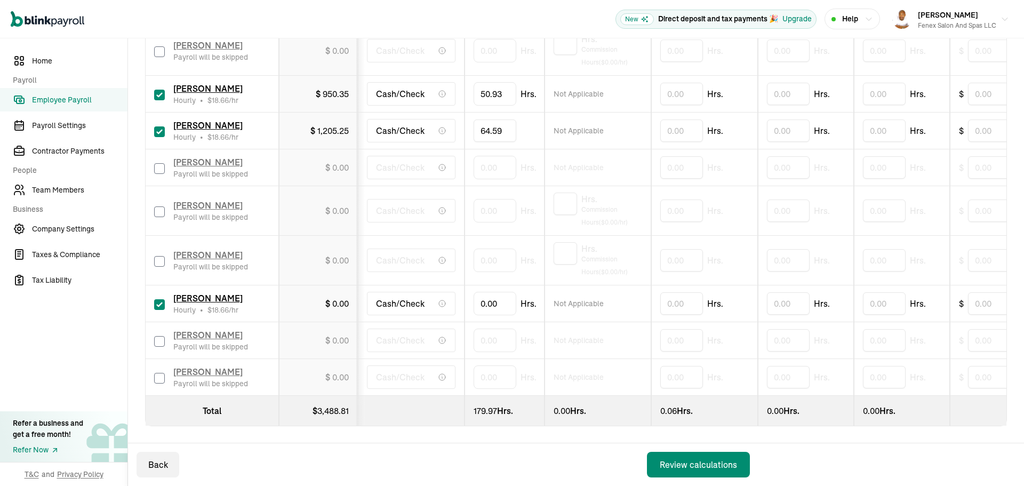
scroll to position [982, 0]
click at [504, 296] on input "0" at bounding box center [494, 303] width 43 height 22
click at [485, 292] on input "0" at bounding box center [494, 303] width 43 height 22
type input "20.36"
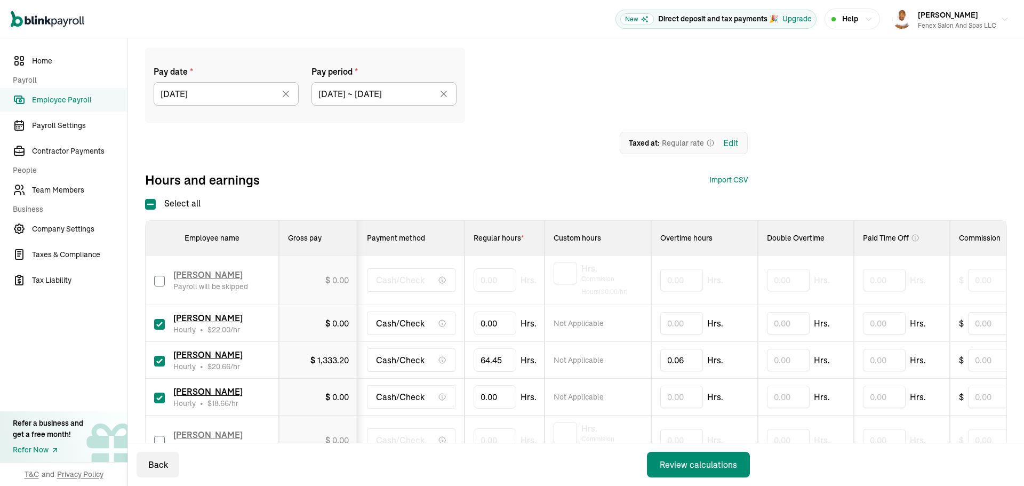
scroll to position [76, 0]
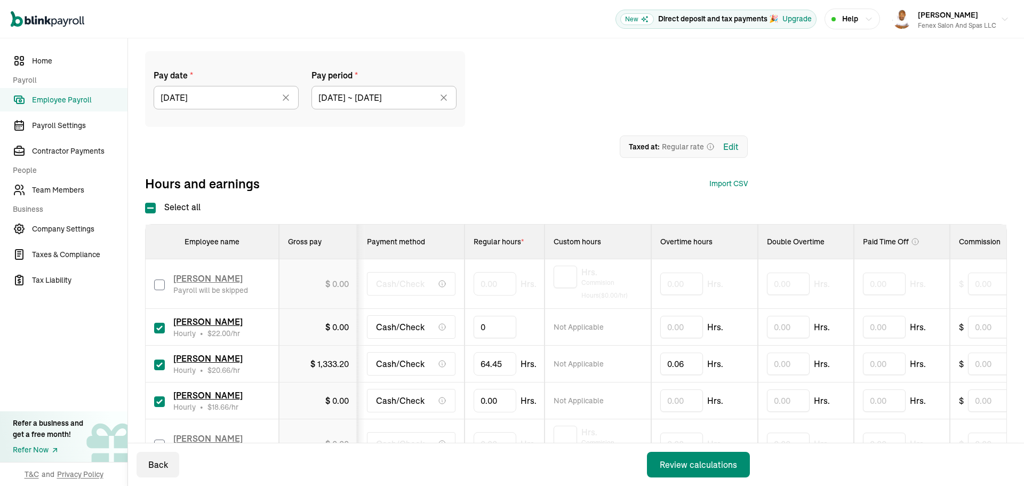
click at [495, 332] on input "0" at bounding box center [494, 327] width 43 height 22
type input "57.58"
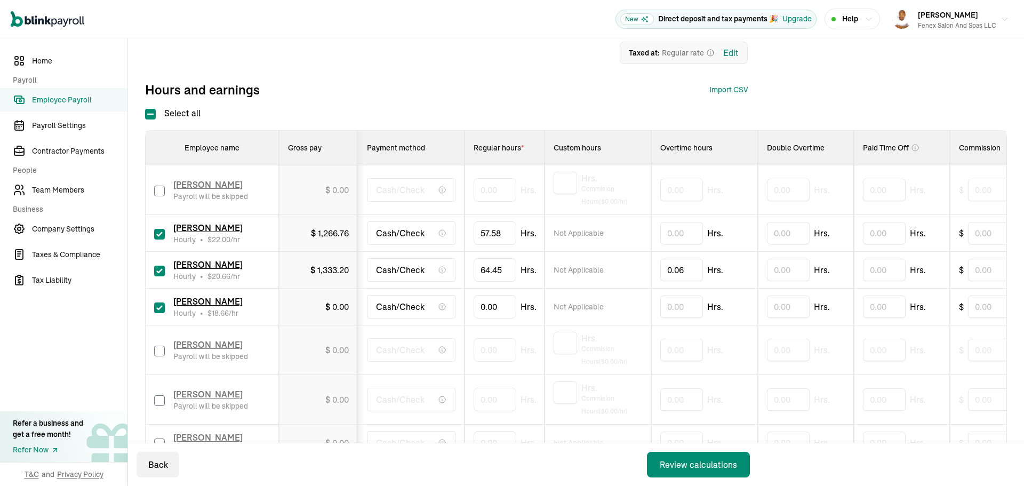
scroll to position [182, 0]
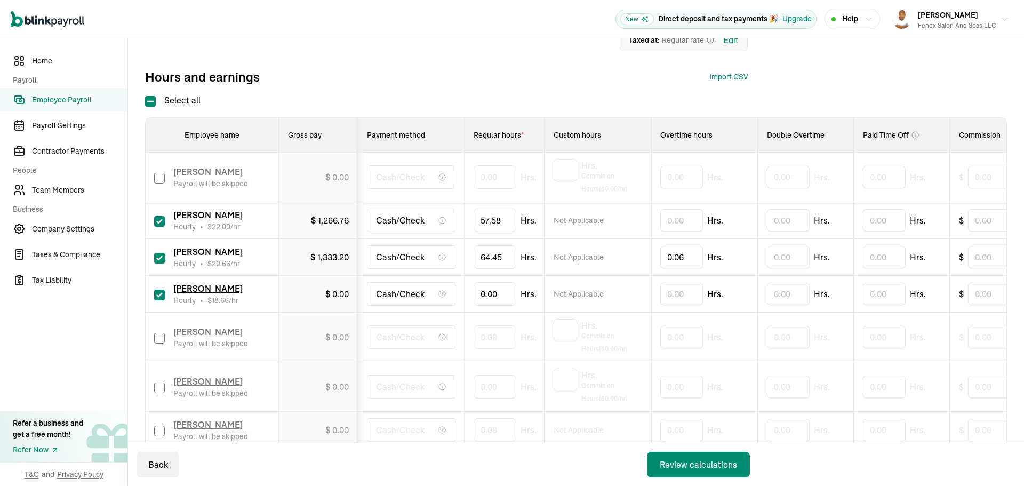
click at [338, 222] on span "1,266.76" at bounding box center [333, 220] width 31 height 11
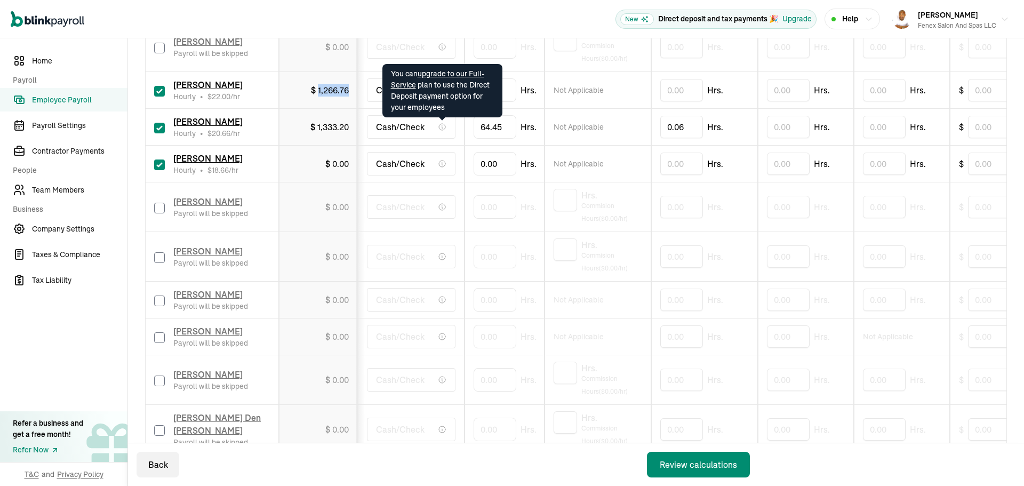
scroll to position [342, 0]
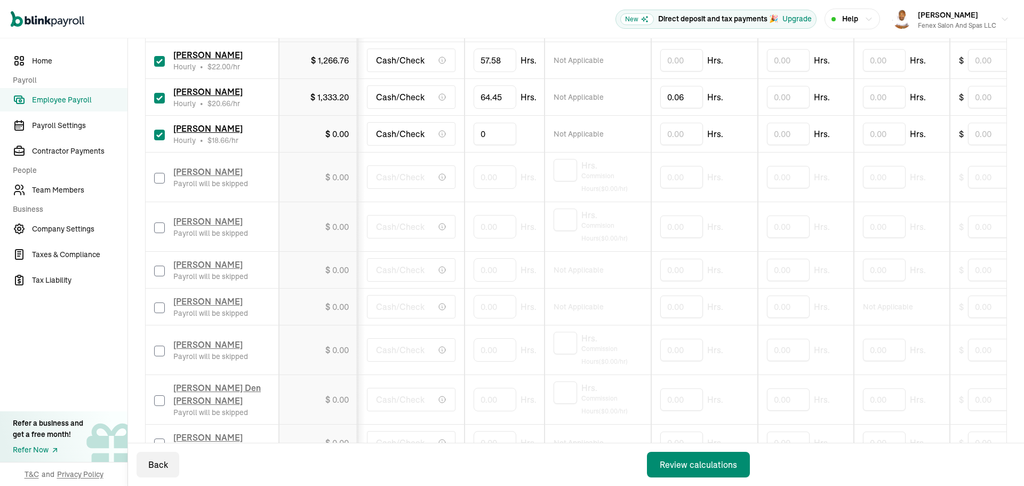
click at [499, 134] on input "0" at bounding box center [494, 134] width 43 height 22
type input "33.43"
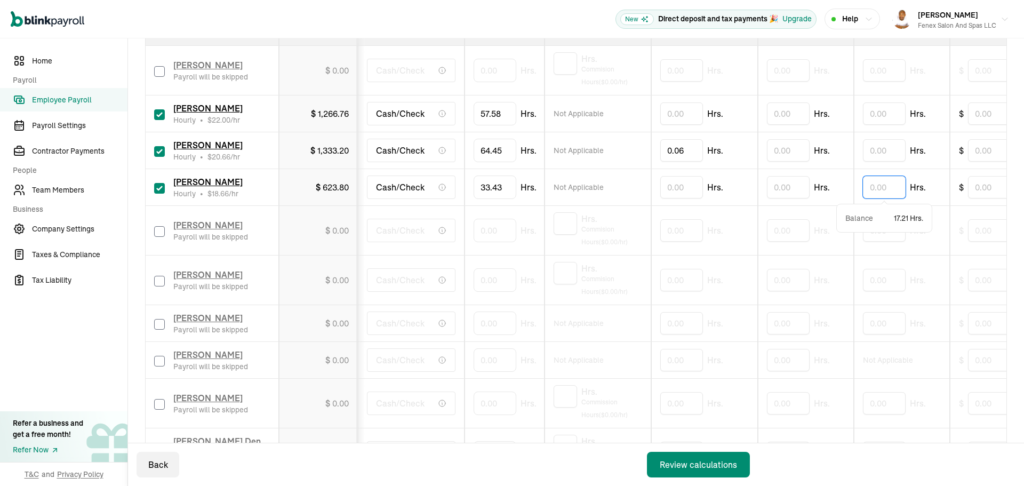
scroll to position [236, 0]
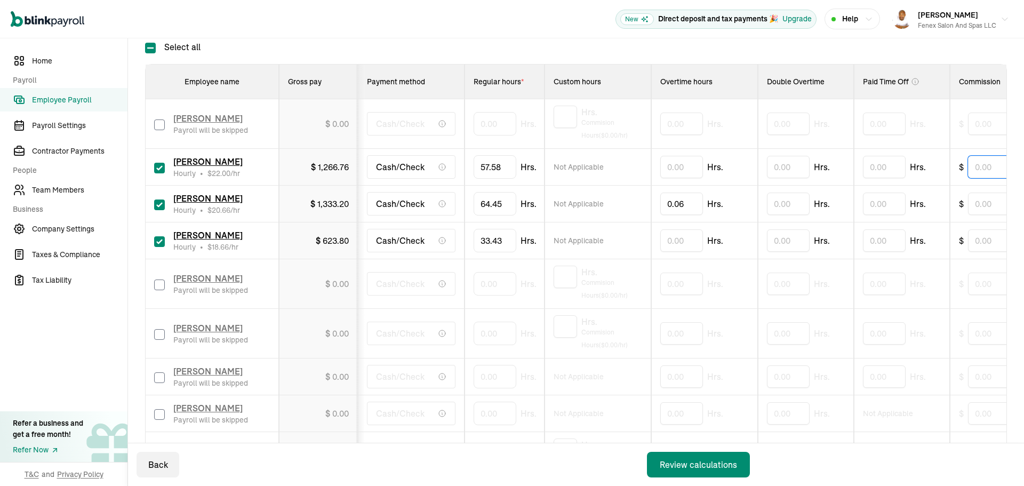
click at [977, 172] on input "text" at bounding box center [994, 167] width 53 height 22
type input "10.41"
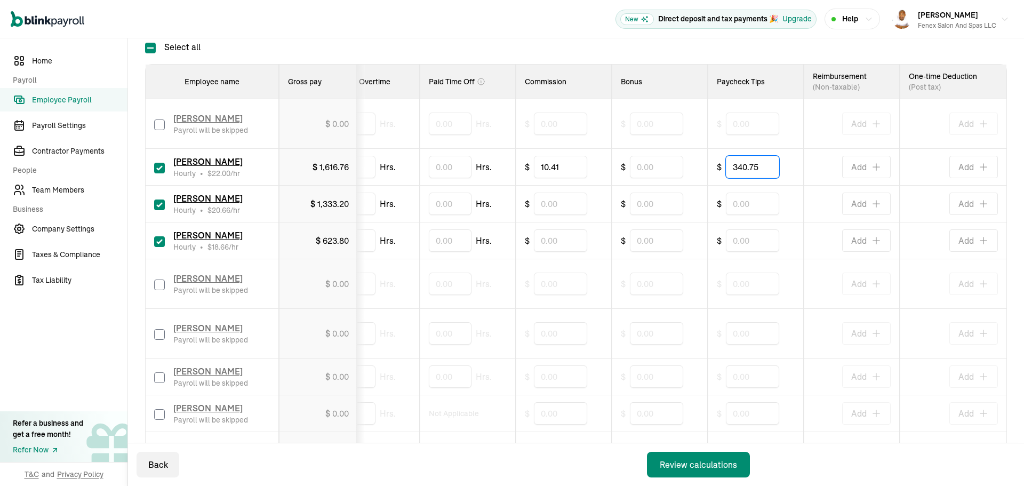
type input "340.75"
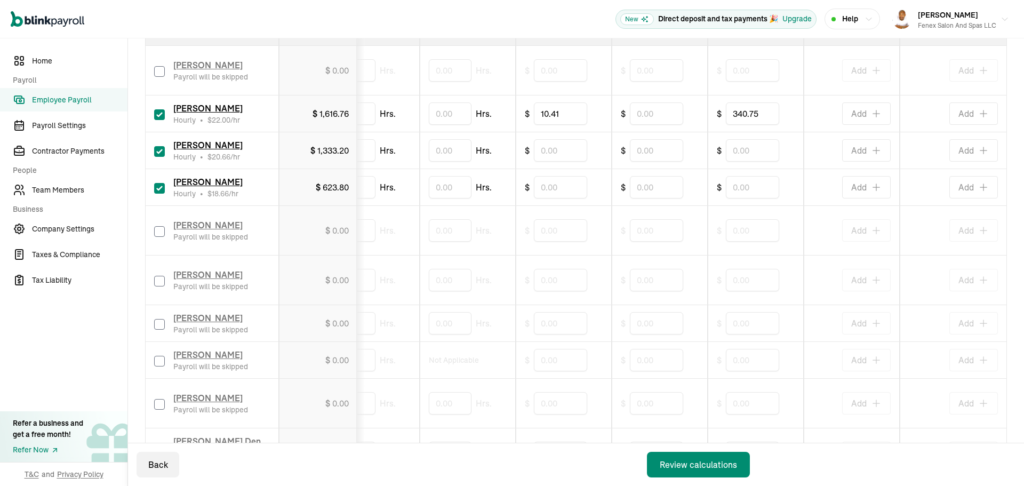
scroll to position [0, 0]
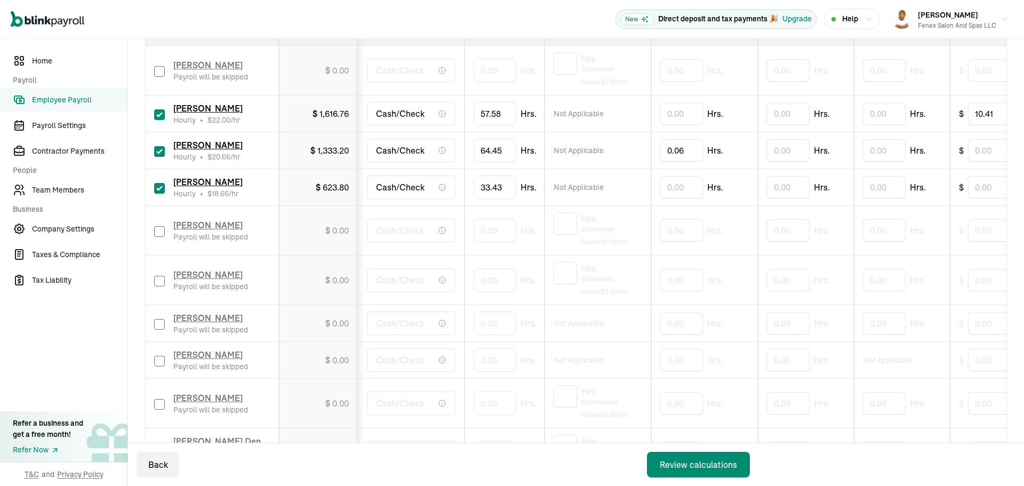
drag, startPoint x: 770, startPoint y: 205, endPoint x: 582, endPoint y: 207, distance: 187.7
click at [980, 184] on input "text" at bounding box center [994, 187] width 53 height 22
type input "3.10"
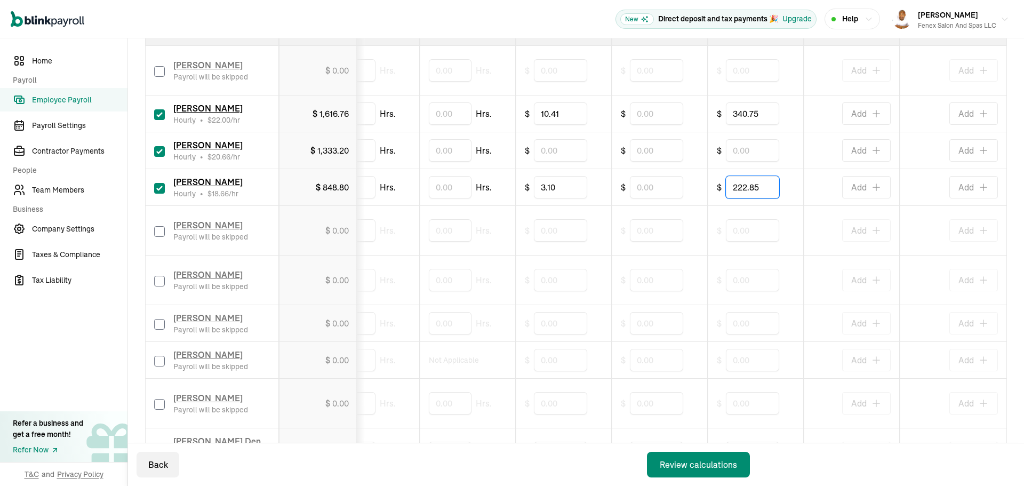
type input "222.85"
click at [157, 322] on input "checkbox" at bounding box center [159, 324] width 11 height 11
checkbox input "true"
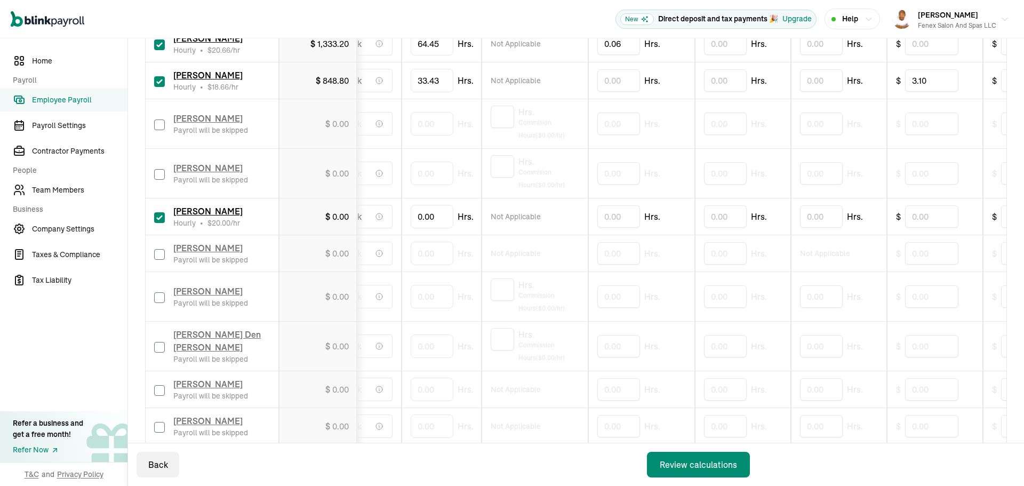
scroll to position [0, 0]
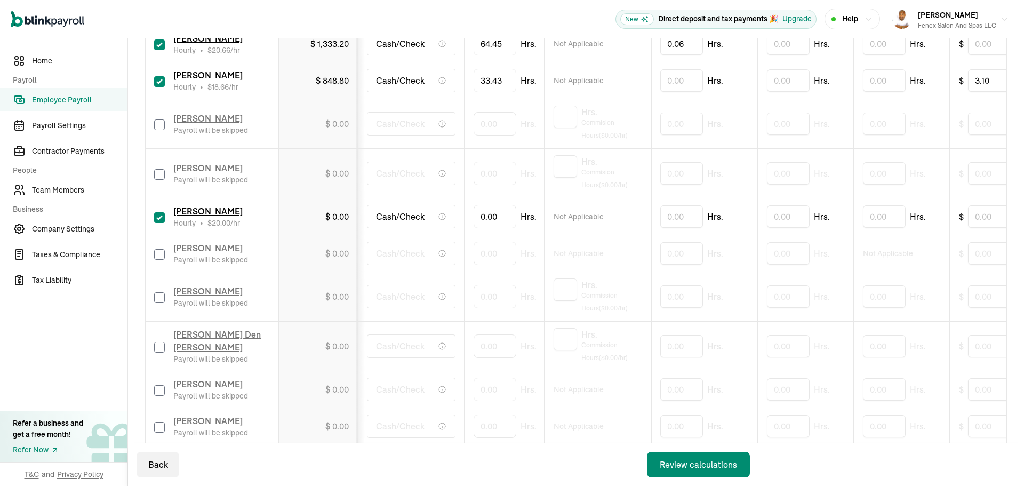
drag, startPoint x: 565, startPoint y: 240, endPoint x: 414, endPoint y: 238, distance: 150.9
click at [500, 211] on input "0" at bounding box center [494, 216] width 43 height 22
click at [503, 220] on input "0" at bounding box center [494, 216] width 43 height 22
type input "69.58"
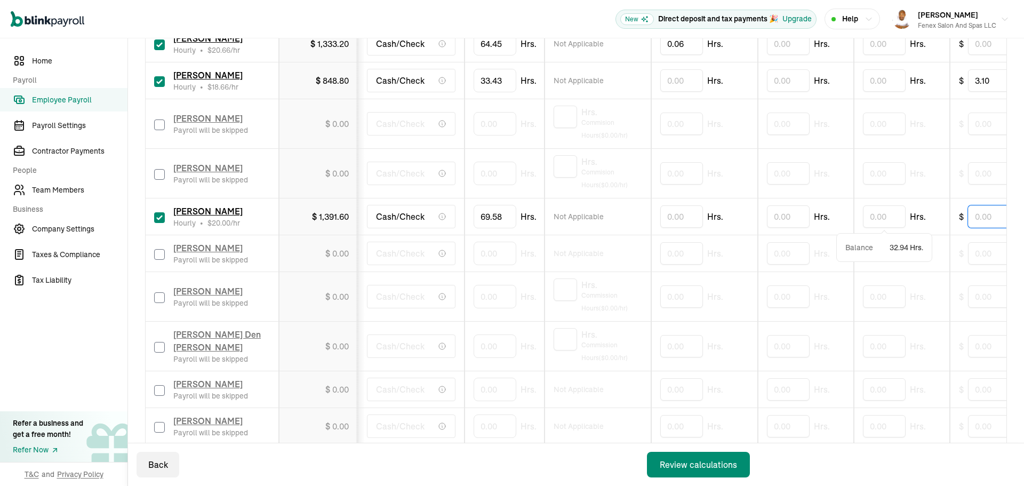
scroll to position [0, 23]
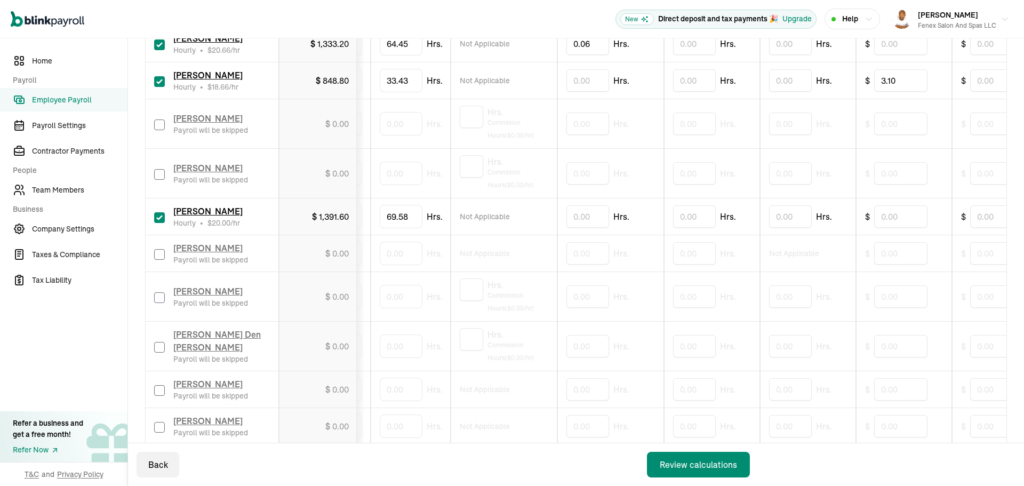
drag, startPoint x: 833, startPoint y: 234, endPoint x: 872, endPoint y: 238, distance: 39.2
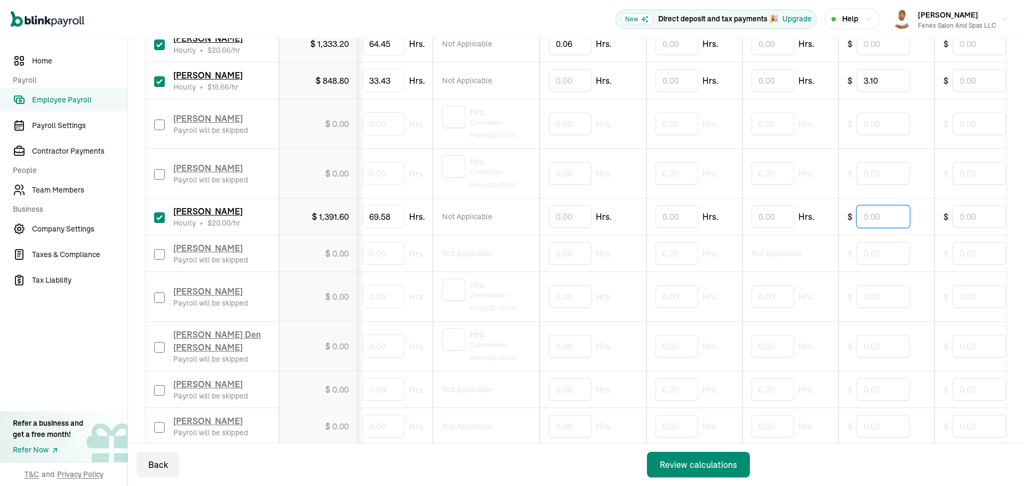
click at [873, 219] on input "text" at bounding box center [882, 216] width 53 height 22
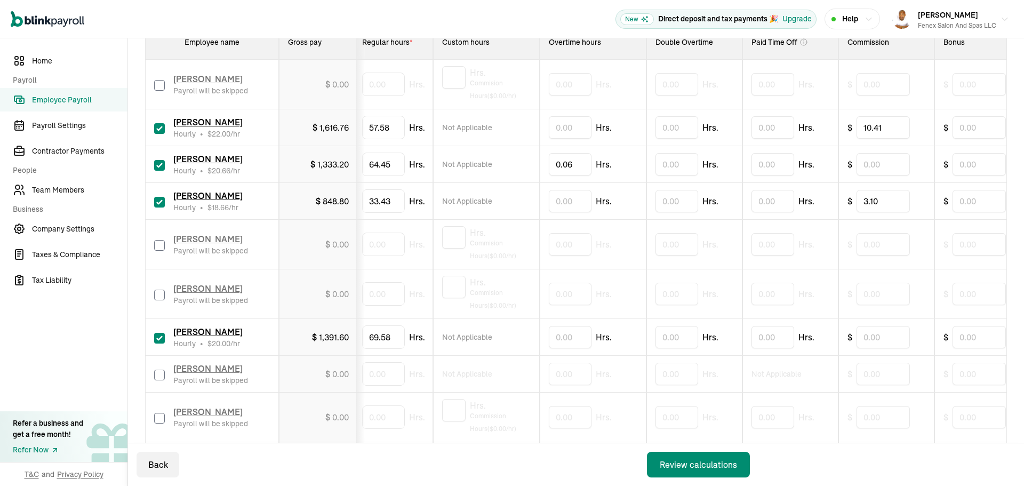
scroll to position [342, 0]
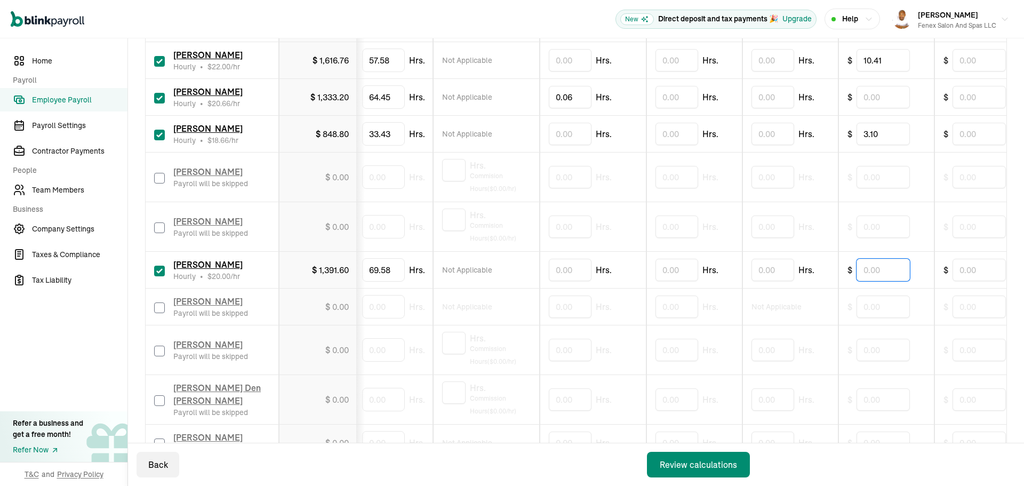
click at [884, 272] on input "text" at bounding box center [882, 270] width 53 height 22
type input "1.50"
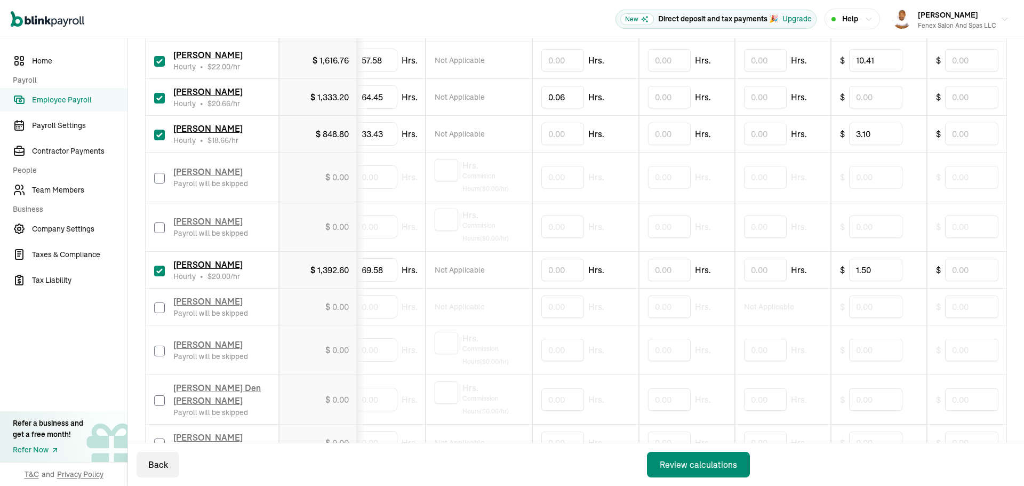
scroll to position [0, 442]
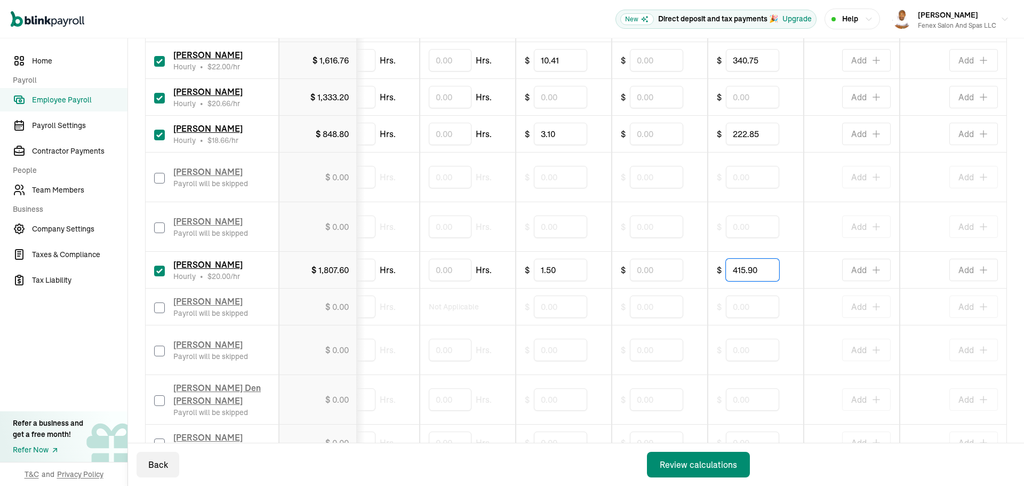
type input "415.90"
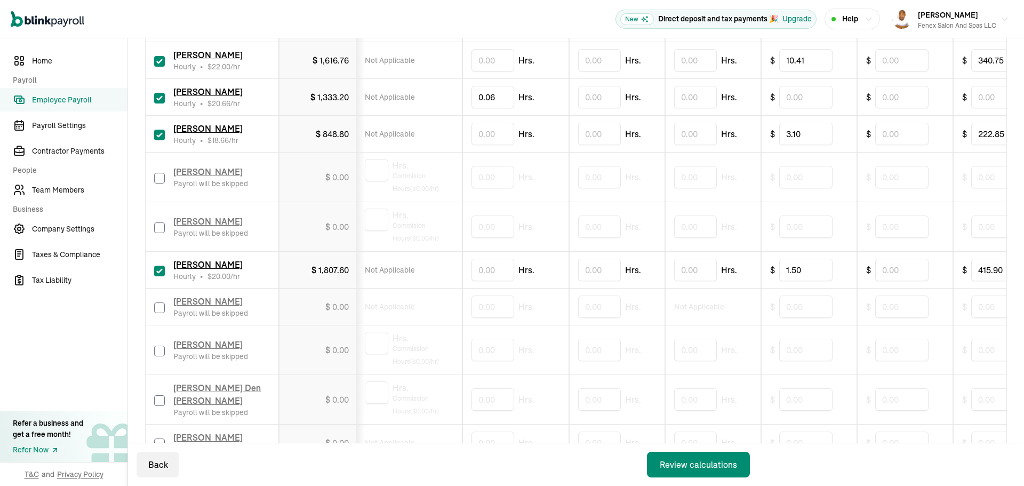
scroll to position [0, 0]
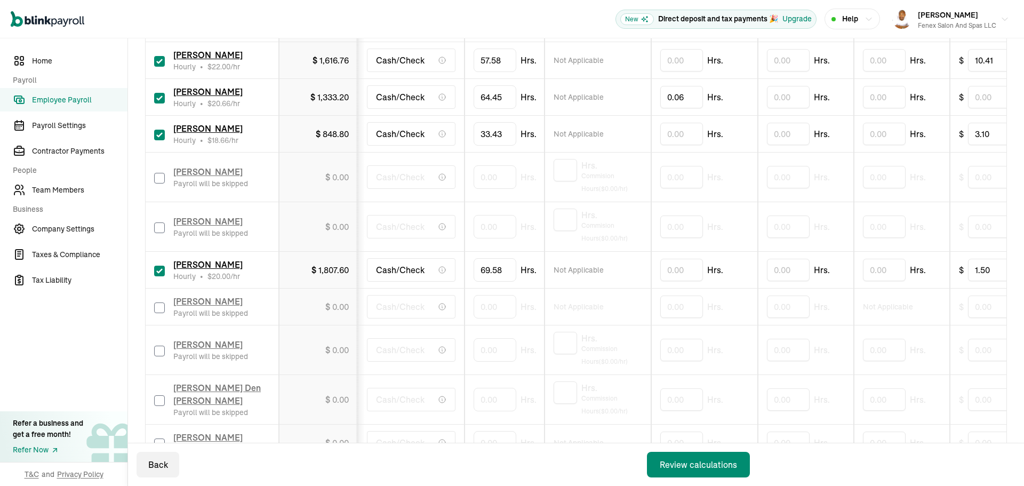
drag, startPoint x: 795, startPoint y: 291, endPoint x: 477, endPoint y: 290, distance: 318.3
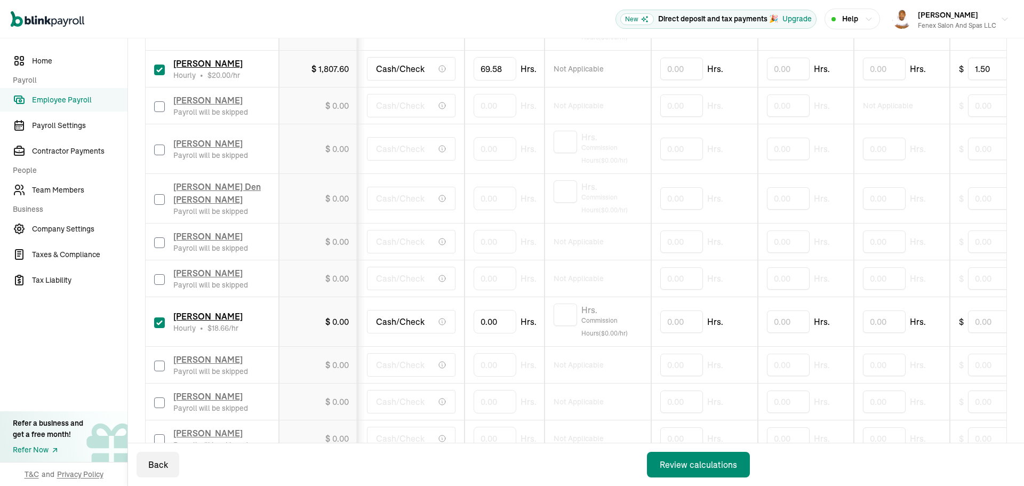
scroll to position [556, 0]
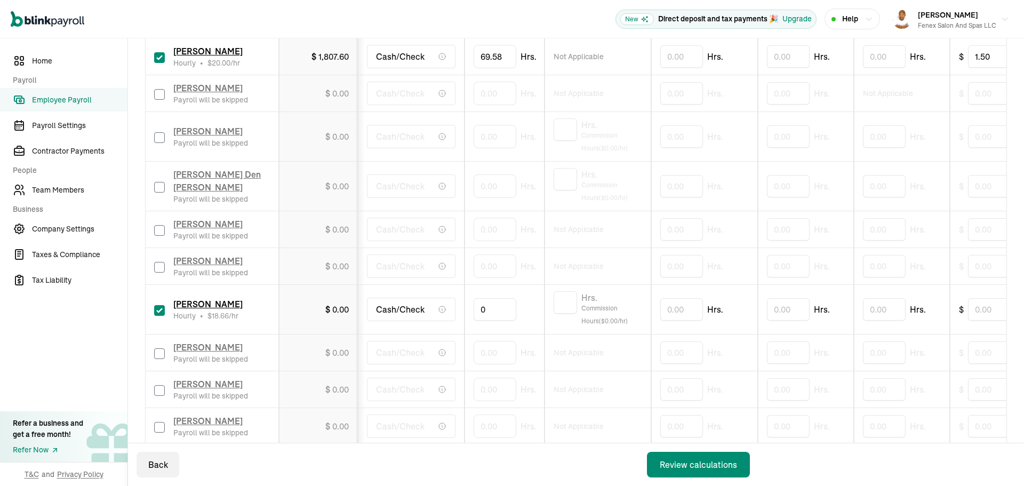
click at [481, 310] on input "0" at bounding box center [494, 309] width 43 height 22
type input "28.38"
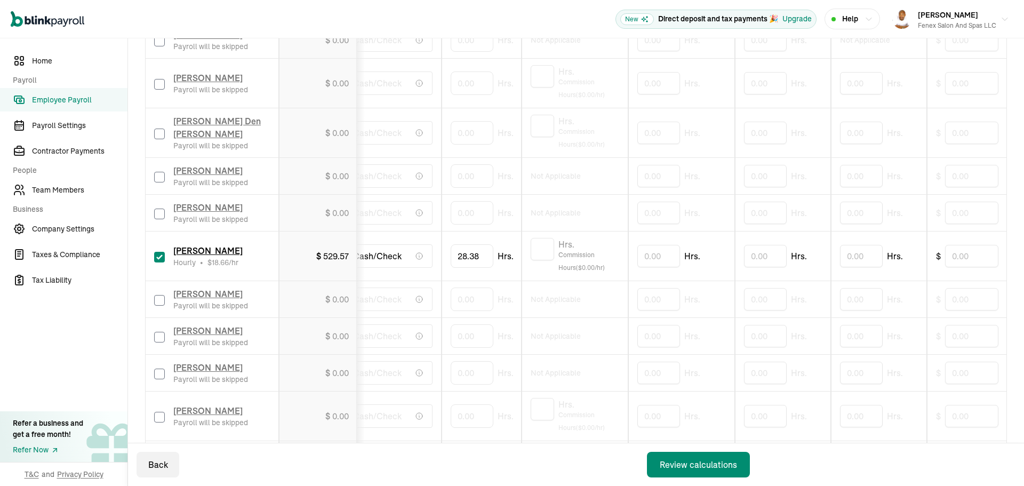
scroll to position [0, 442]
type input "127"
drag, startPoint x: 508, startPoint y: 277, endPoint x: 338, endPoint y: 278, distance: 170.1
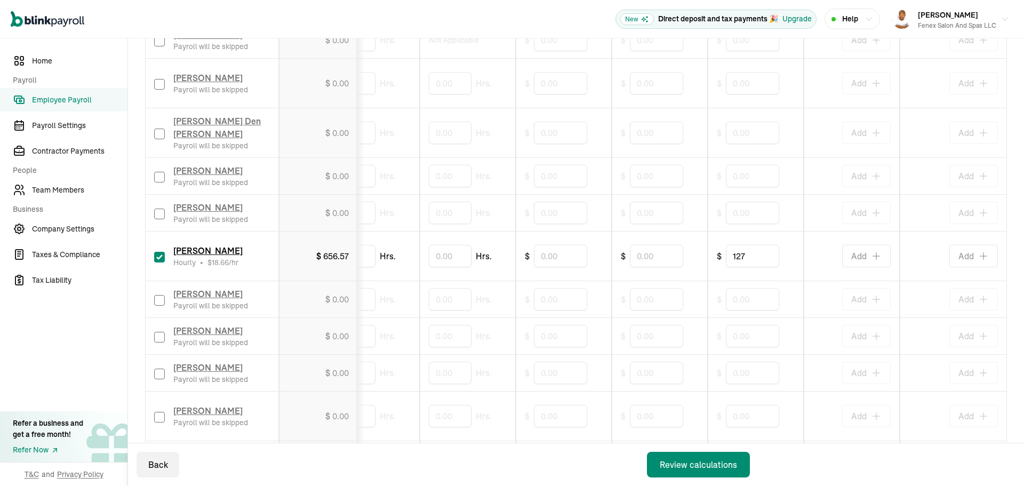
drag, startPoint x: 543, startPoint y: 285, endPoint x: 755, endPoint y: 285, distance: 212.2
drag, startPoint x: 761, startPoint y: 283, endPoint x: 537, endPoint y: 283, distance: 223.4
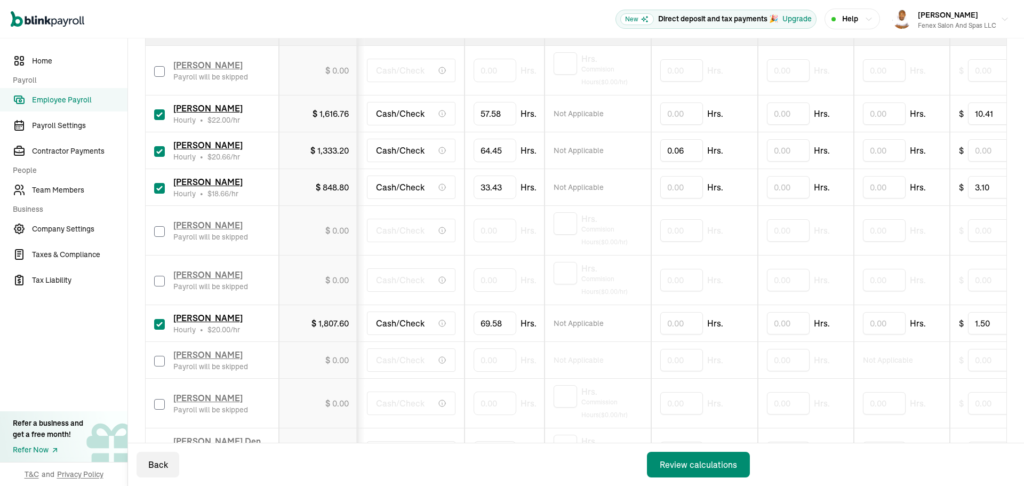
scroll to position [396, 0]
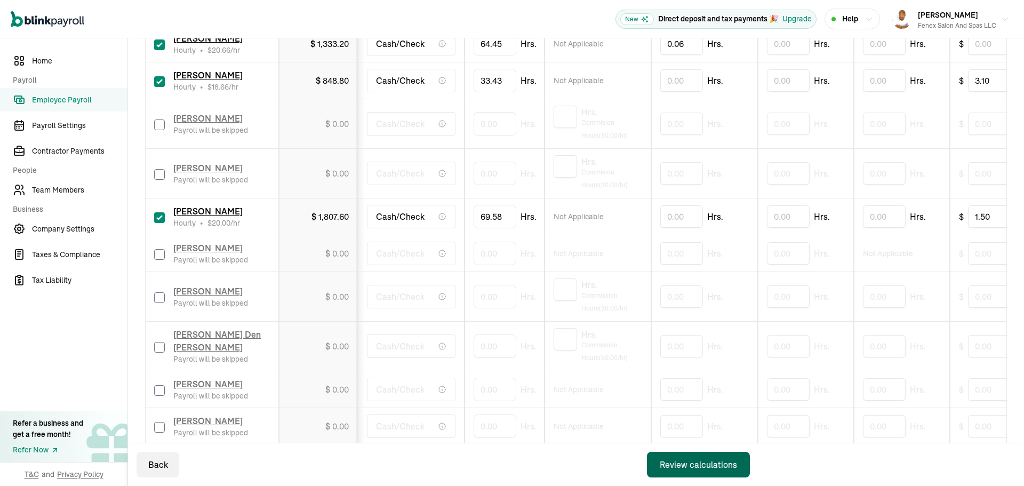
click at [726, 462] on div "Review calculations" at bounding box center [698, 464] width 77 height 13
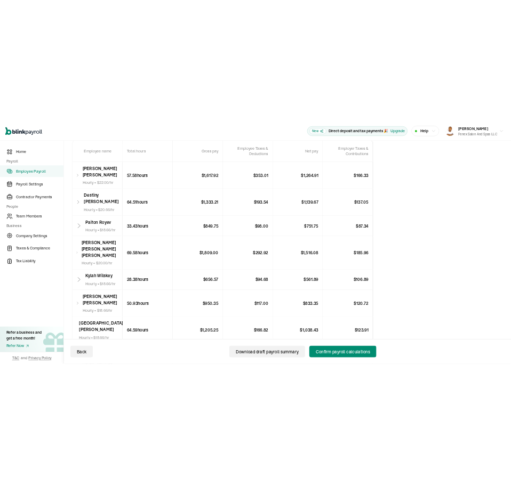
scroll to position [319, 0]
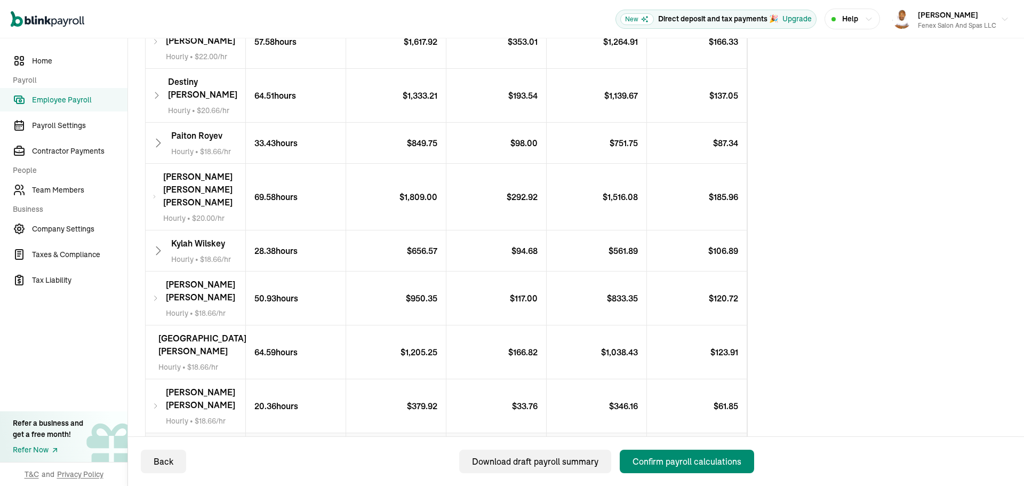
click at [623, 433] on p "$ 7,452.24" at bounding box center [596, 449] width 100 height 32
click at [700, 463] on div "Confirm payroll calculations" at bounding box center [686, 461] width 109 height 13
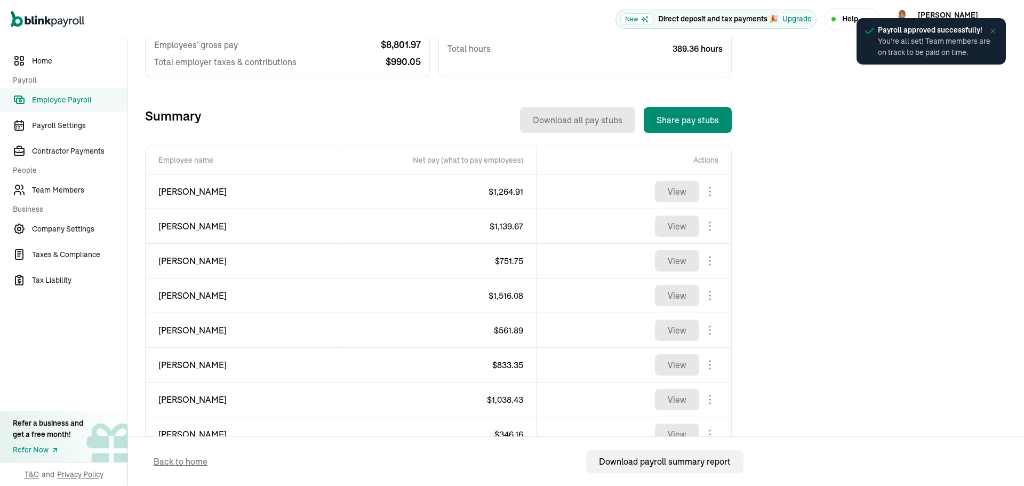
click at [992, 26] on span "Payroll approved successfully!" at bounding box center [936, 30] width 117 height 11
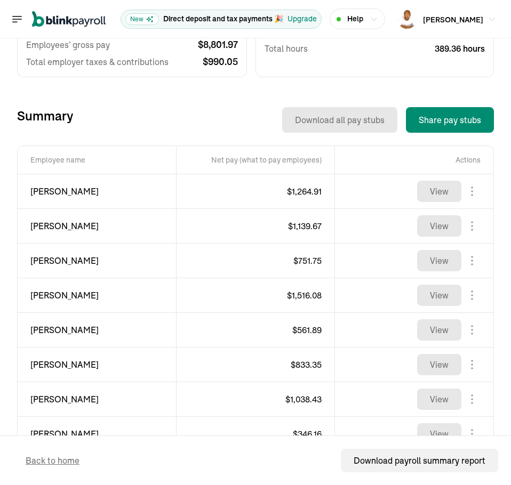
click at [50, 192] on span "[PERSON_NAME]" at bounding box center [96, 191] width 133 height 13
copy div "[PERSON_NAME]"
click at [298, 194] on span "$ 1,264.91" at bounding box center [304, 191] width 35 height 11
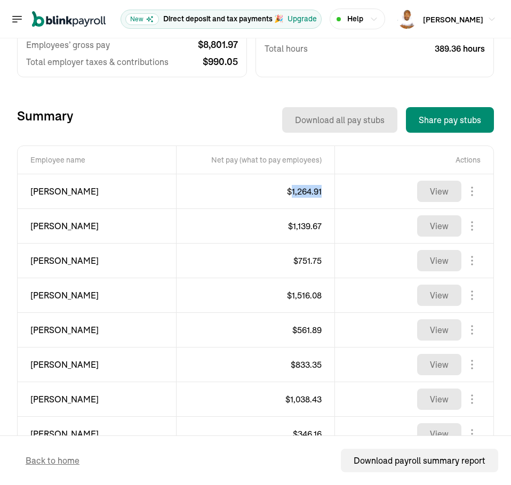
click at [298, 194] on span "$ 1,264.91" at bounding box center [304, 191] width 35 height 11
copy span "1,264.91"
click at [44, 220] on span "[PERSON_NAME]" at bounding box center [96, 226] width 133 height 13
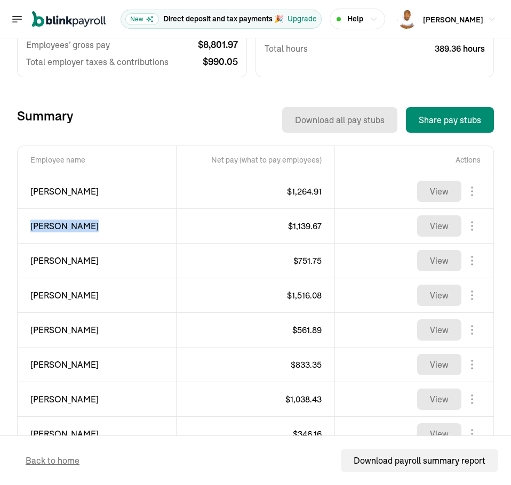
copy div "[PERSON_NAME]"
click at [302, 227] on span "$ 1,139.67" at bounding box center [305, 226] width 34 height 11
copy span "1,139.67"
click at [47, 258] on span "[PERSON_NAME]" at bounding box center [96, 260] width 133 height 13
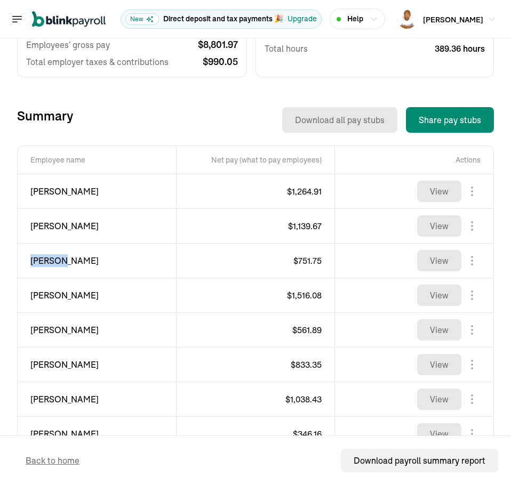
click at [47, 258] on span "[PERSON_NAME]" at bounding box center [96, 260] width 133 height 13
copy div "[PERSON_NAME]"
click at [302, 261] on span "$ 751.75" at bounding box center [307, 260] width 28 height 11
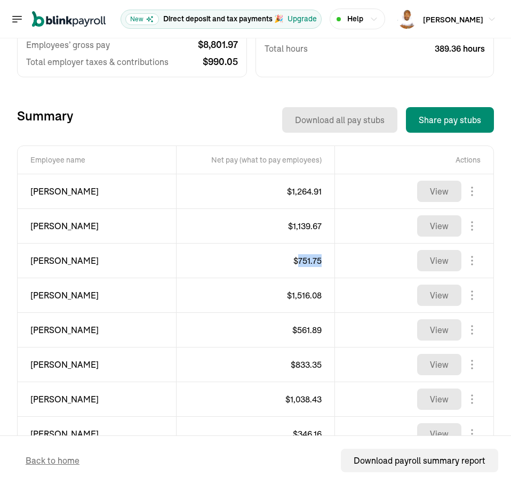
copy span "751.75"
click at [49, 293] on span "[PERSON_NAME]" at bounding box center [96, 295] width 133 height 13
copy div "[PERSON_NAME]"
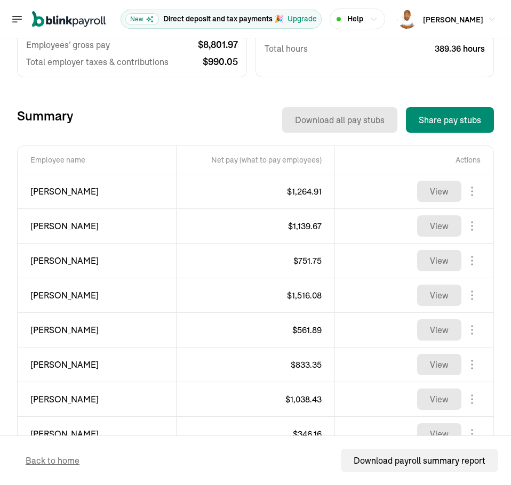
click at [301, 295] on span "$ 1,516.08" at bounding box center [304, 295] width 35 height 11
copy span "1,516.08"
click at [30, 329] on span "[PERSON_NAME]" at bounding box center [96, 330] width 133 height 13
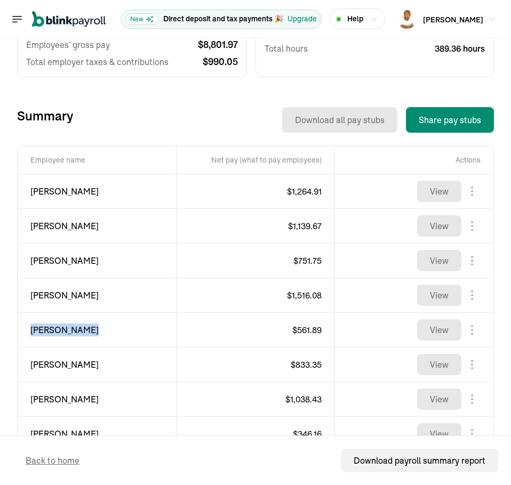
click at [30, 329] on span "[PERSON_NAME]" at bounding box center [96, 330] width 133 height 13
copy div "[PERSON_NAME]"
click at [296, 329] on span "$ 561.89" at bounding box center [306, 330] width 29 height 11
copy span "561.89"
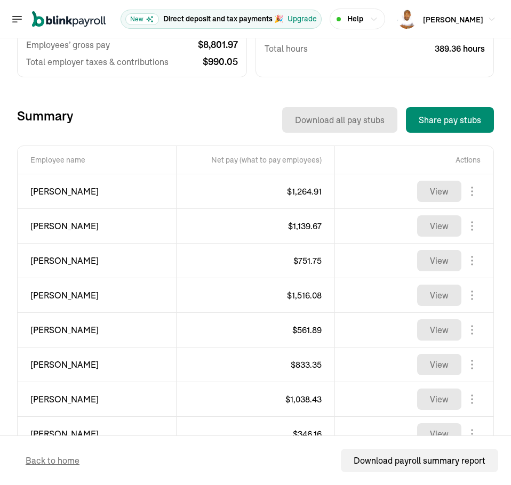
click at [38, 366] on span "[PERSON_NAME]" at bounding box center [96, 364] width 133 height 13
click at [300, 367] on span "$ 833.35" at bounding box center [306, 364] width 31 height 11
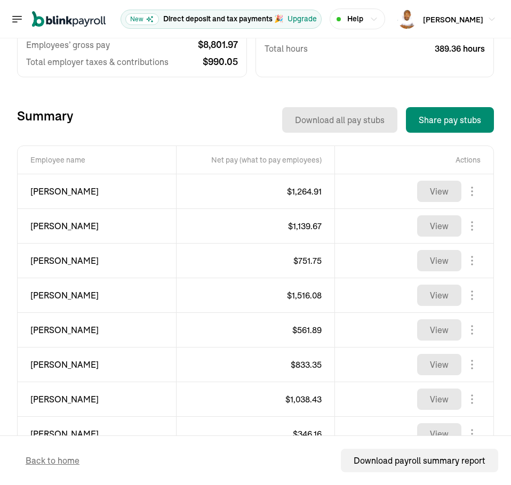
click at [51, 397] on span "[PERSON_NAME]" at bounding box center [96, 399] width 133 height 13
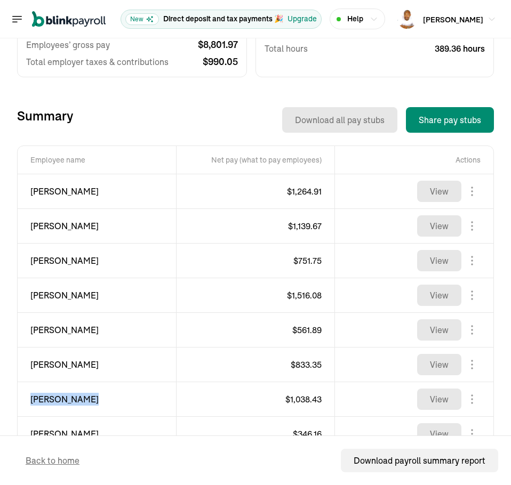
click at [51, 397] on span "[PERSON_NAME]" at bounding box center [96, 399] width 133 height 13
click at [301, 398] on span "$ 1,038.43" at bounding box center [303, 399] width 36 height 11
click at [51, 192] on span "[PERSON_NAME]" at bounding box center [96, 191] width 133 height 13
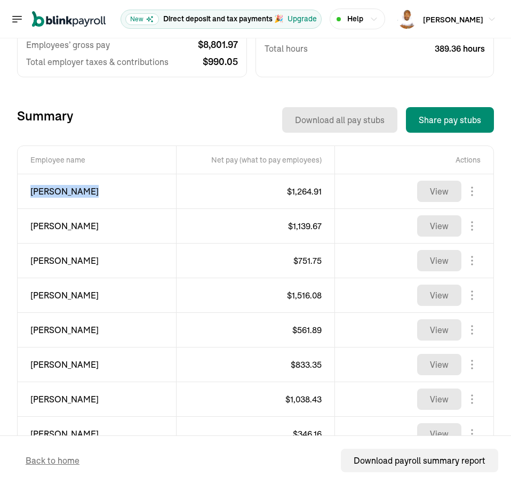
click at [51, 192] on span "[PERSON_NAME]" at bounding box center [96, 191] width 133 height 13
click at [288, 194] on span "$ 1,264.91" at bounding box center [304, 191] width 35 height 11
click at [52, 225] on span "[PERSON_NAME]" at bounding box center [96, 226] width 133 height 13
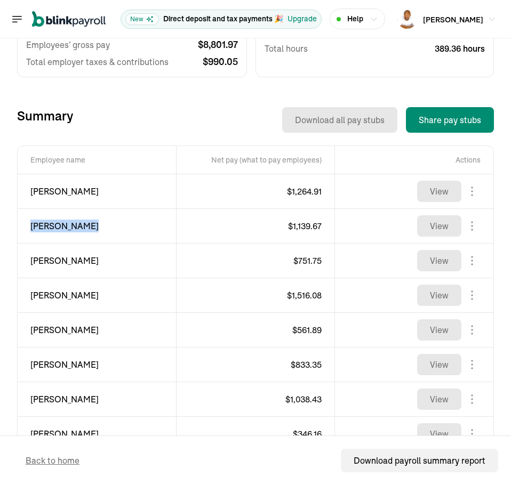
click at [52, 225] on span "[PERSON_NAME]" at bounding box center [96, 226] width 133 height 13
click at [306, 228] on span "$ 1,139.67" at bounding box center [305, 226] width 34 height 11
click at [305, 228] on span "$ 1,139.67" at bounding box center [305, 226] width 34 height 11
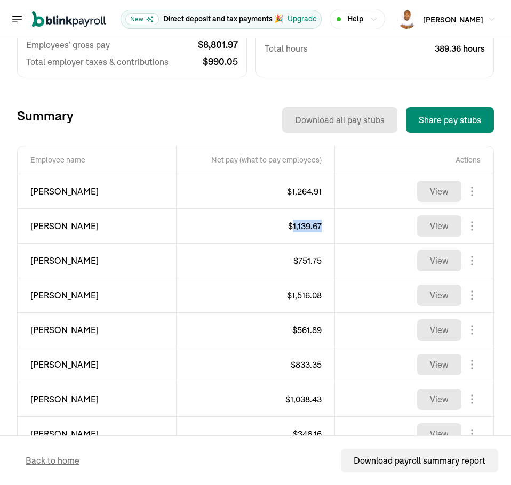
click at [305, 228] on span "$ 1,139.67" at bounding box center [305, 226] width 34 height 11
click at [48, 262] on span "[PERSON_NAME]" at bounding box center [96, 260] width 133 height 13
click at [304, 260] on span "$ 751.75" at bounding box center [307, 260] width 28 height 11
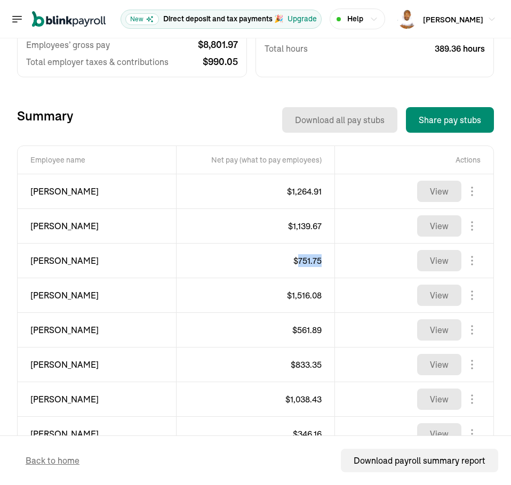
click at [304, 260] on span "$ 751.75" at bounding box center [307, 260] width 28 height 11
click at [288, 299] on span "$ 1,516.08" at bounding box center [304, 295] width 35 height 11
click at [42, 299] on span "[PERSON_NAME]" at bounding box center [96, 295] width 133 height 13
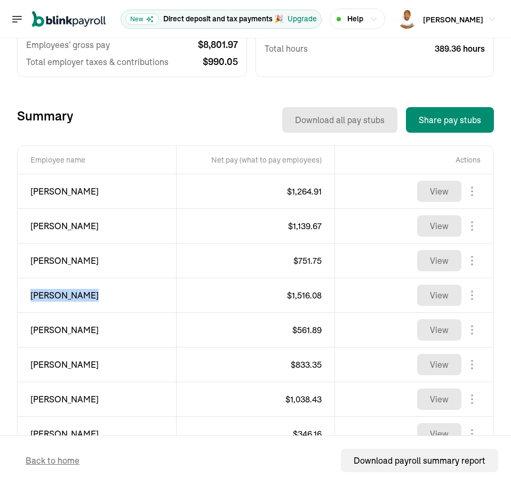
click at [42, 299] on span "[PERSON_NAME]" at bounding box center [96, 295] width 133 height 13
click at [293, 294] on span "$ 1,516.08" at bounding box center [304, 295] width 35 height 11
click at [40, 332] on span "[PERSON_NAME]" at bounding box center [96, 330] width 133 height 13
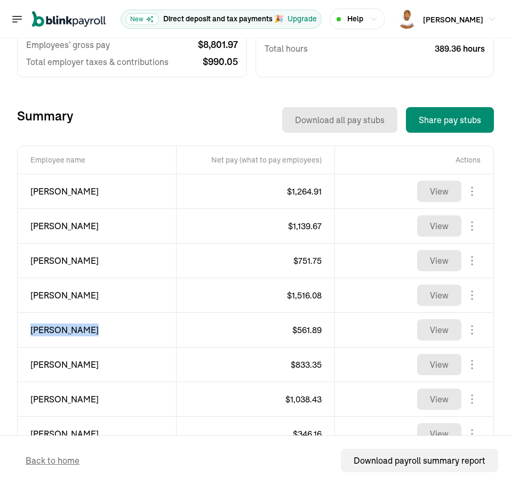
click at [41, 332] on span "[PERSON_NAME]" at bounding box center [96, 330] width 133 height 13
click at [298, 329] on span "$ 561.89" at bounding box center [306, 330] width 29 height 11
click at [42, 364] on span "[PERSON_NAME]" at bounding box center [96, 364] width 133 height 13
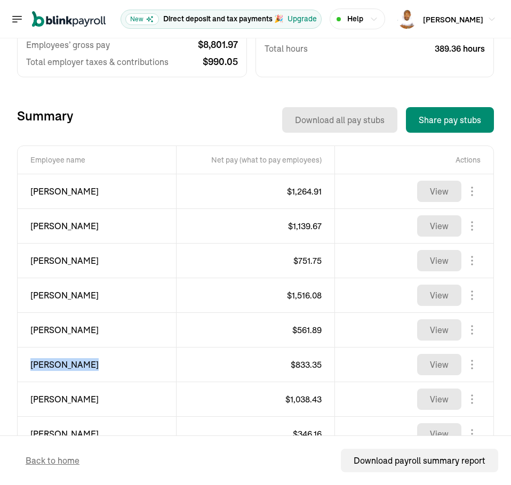
click at [42, 364] on span "[PERSON_NAME]" at bounding box center [96, 364] width 133 height 13
click at [302, 363] on span "$ 833.35" at bounding box center [306, 364] width 31 height 11
drag, startPoint x: 302, startPoint y: 363, endPoint x: 300, endPoint y: 371, distance: 8.8
click at [302, 367] on span "$ 833.35" at bounding box center [306, 364] width 31 height 11
click at [296, 364] on span "$ 833.35" at bounding box center [306, 364] width 31 height 11
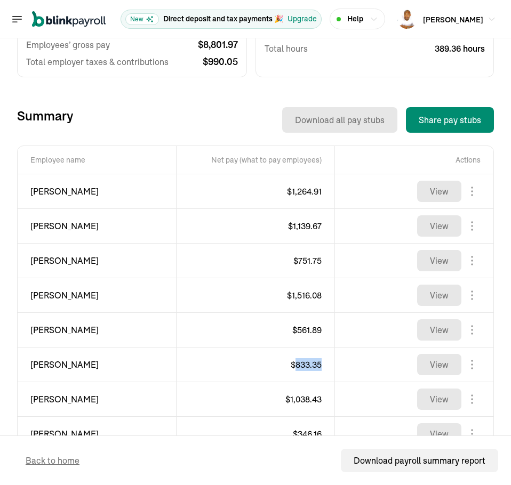
click at [296, 364] on span "$ 833.35" at bounding box center [306, 364] width 31 height 11
click at [45, 400] on span "[PERSON_NAME]" at bounding box center [96, 399] width 133 height 13
click at [300, 397] on span "$ 1,038.43" at bounding box center [303, 399] width 36 height 11
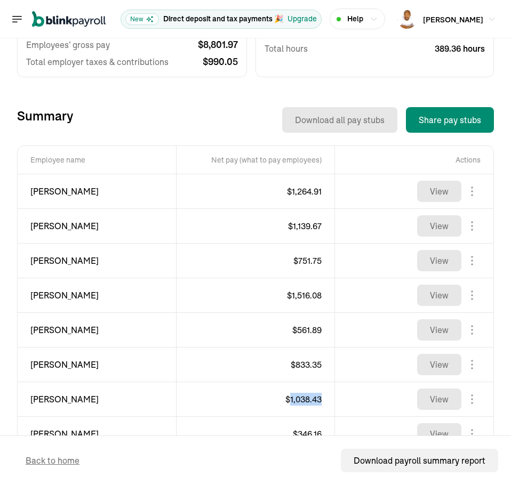
click at [300, 397] on span "$ 1,038.43" at bounding box center [303, 399] width 36 height 11
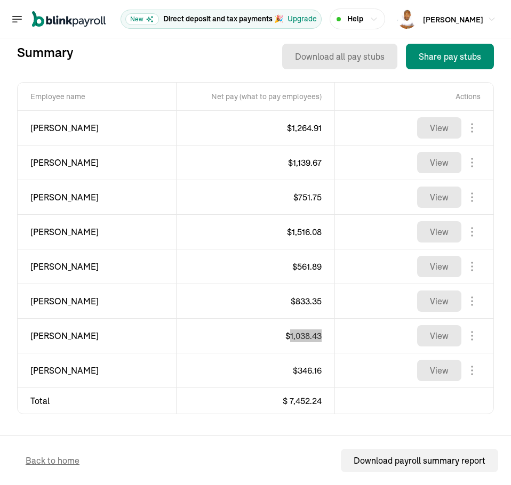
scroll to position [384, 0]
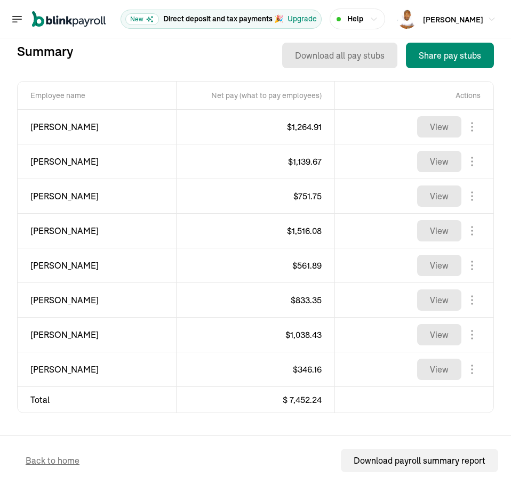
click at [64, 369] on span "[PERSON_NAME]" at bounding box center [96, 369] width 133 height 13
click at [311, 369] on span "$ 346.16" at bounding box center [307, 369] width 29 height 11
